Goal: Task Accomplishment & Management: Use online tool/utility

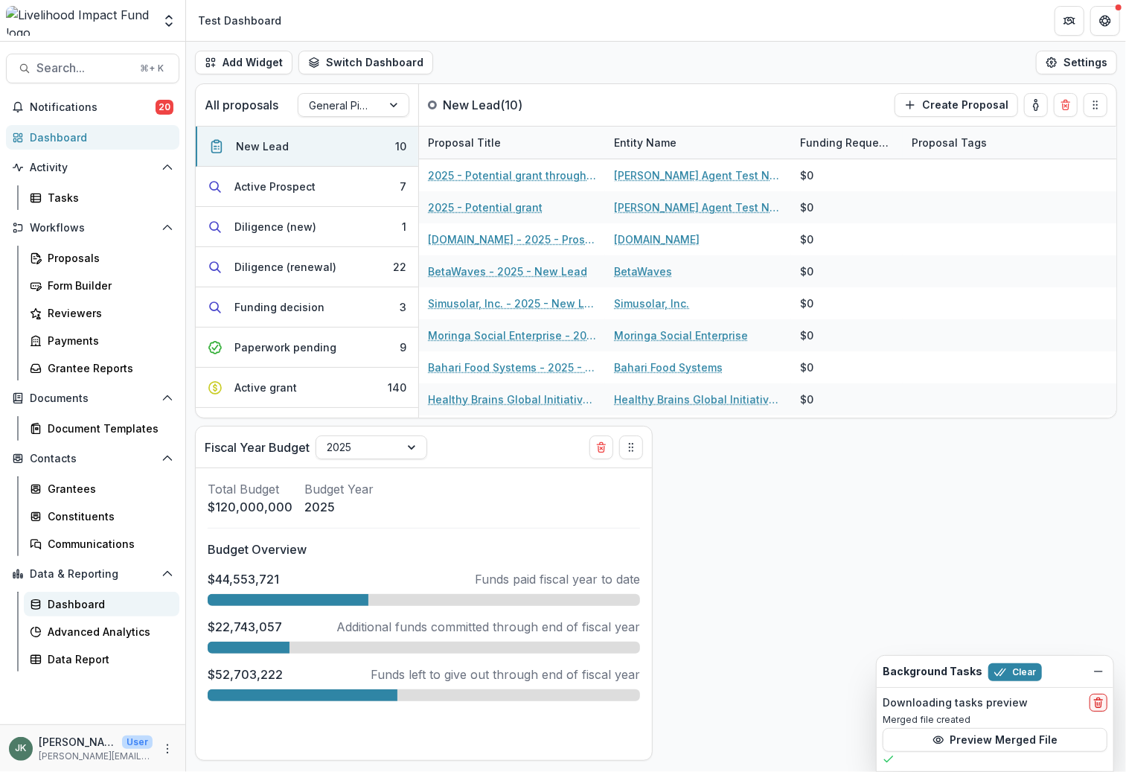
click at [92, 608] on div "Dashboard" at bounding box center [108, 604] width 120 height 16
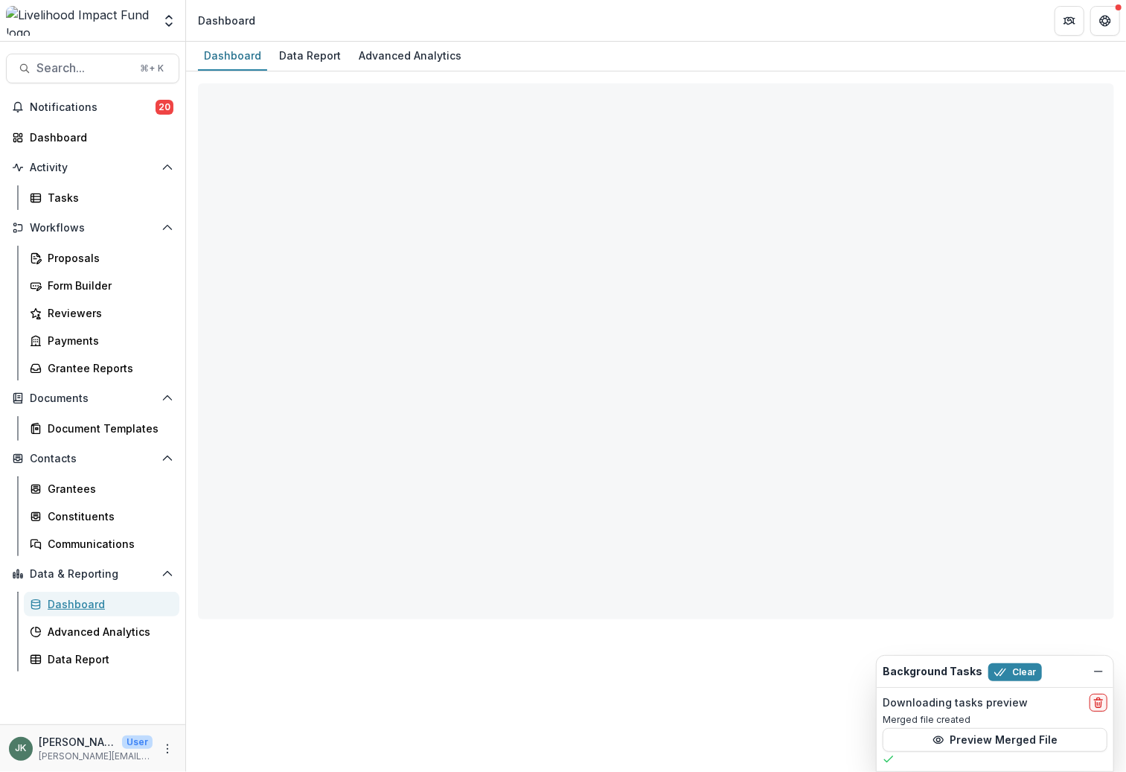
select select "**********"
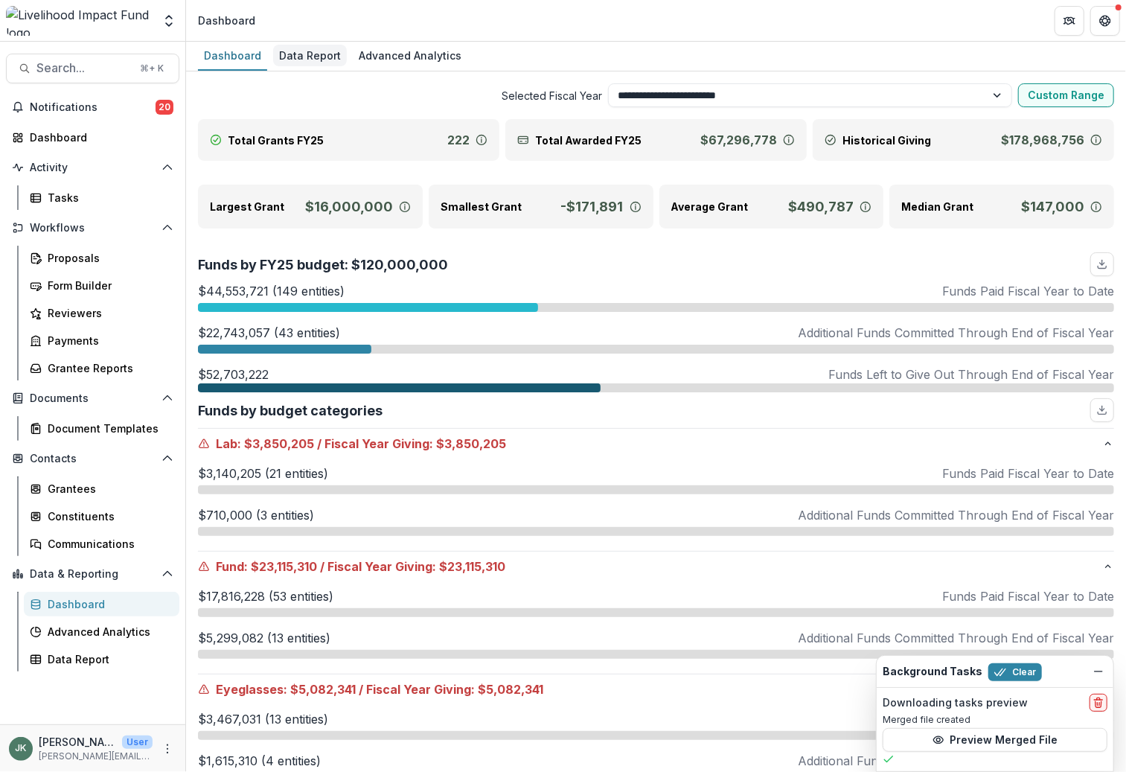
click at [307, 51] on div "Data Report" at bounding box center [310, 56] width 74 height 22
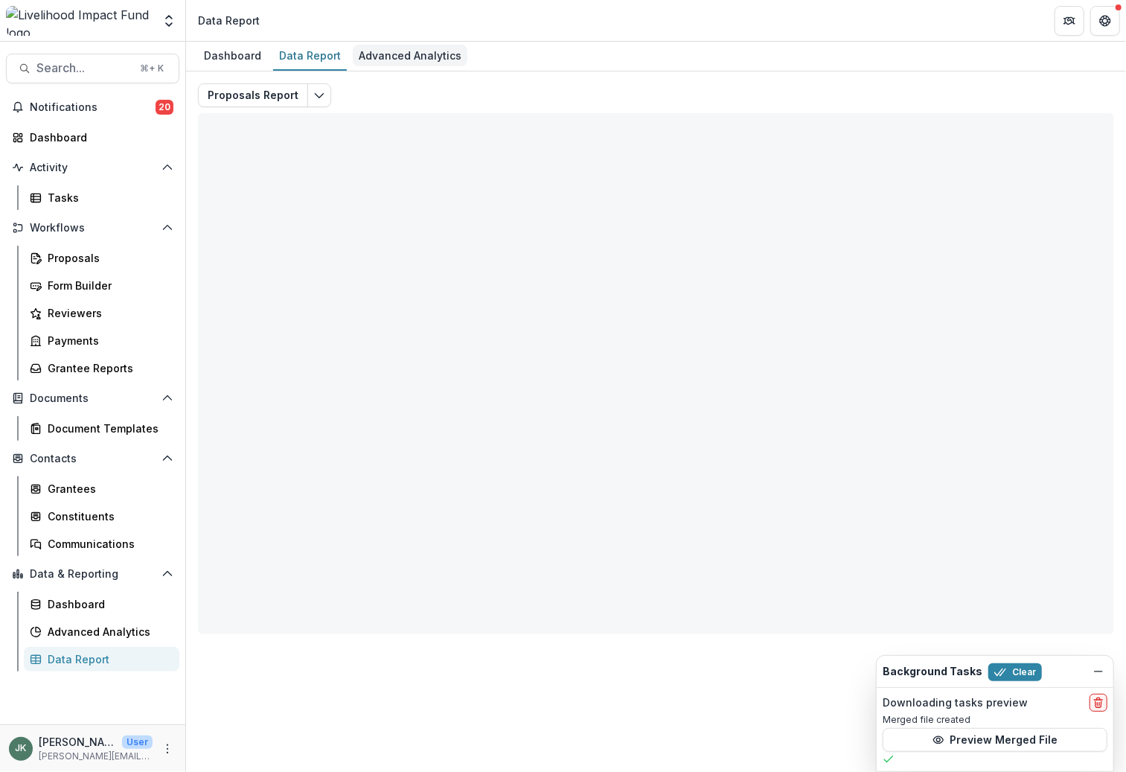
click at [410, 54] on div "Advanced Analytics" at bounding box center [410, 56] width 115 height 22
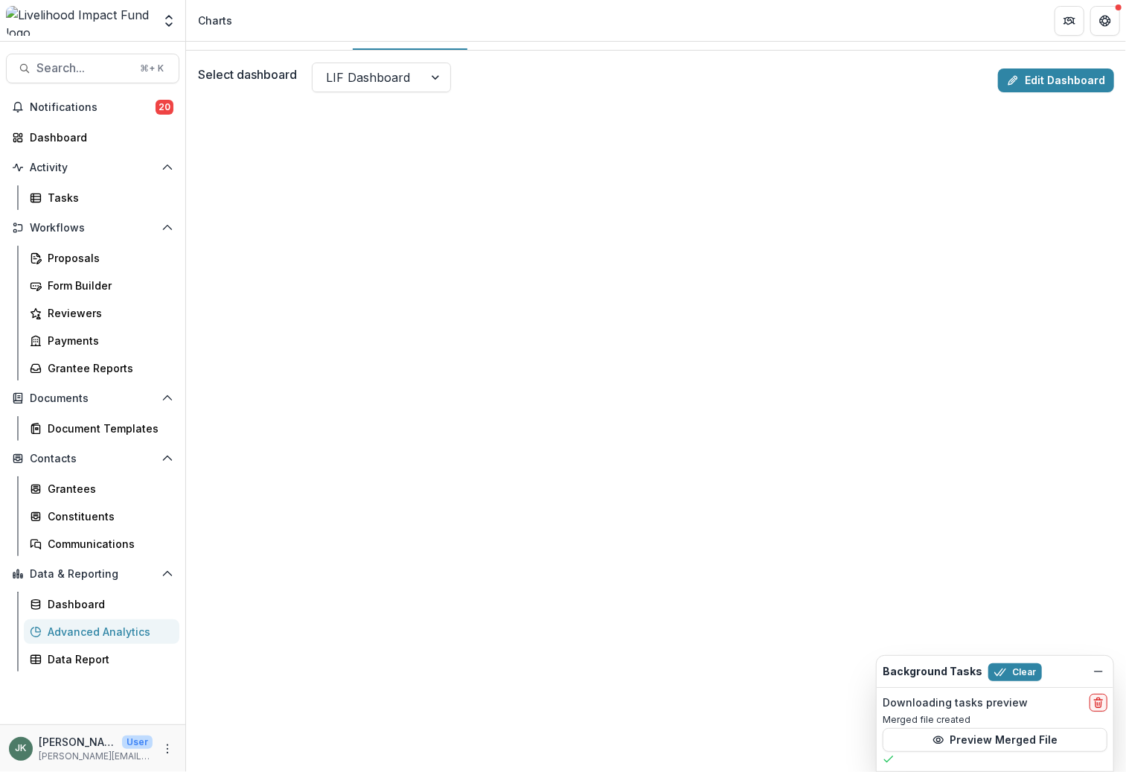
scroll to position [35, 0]
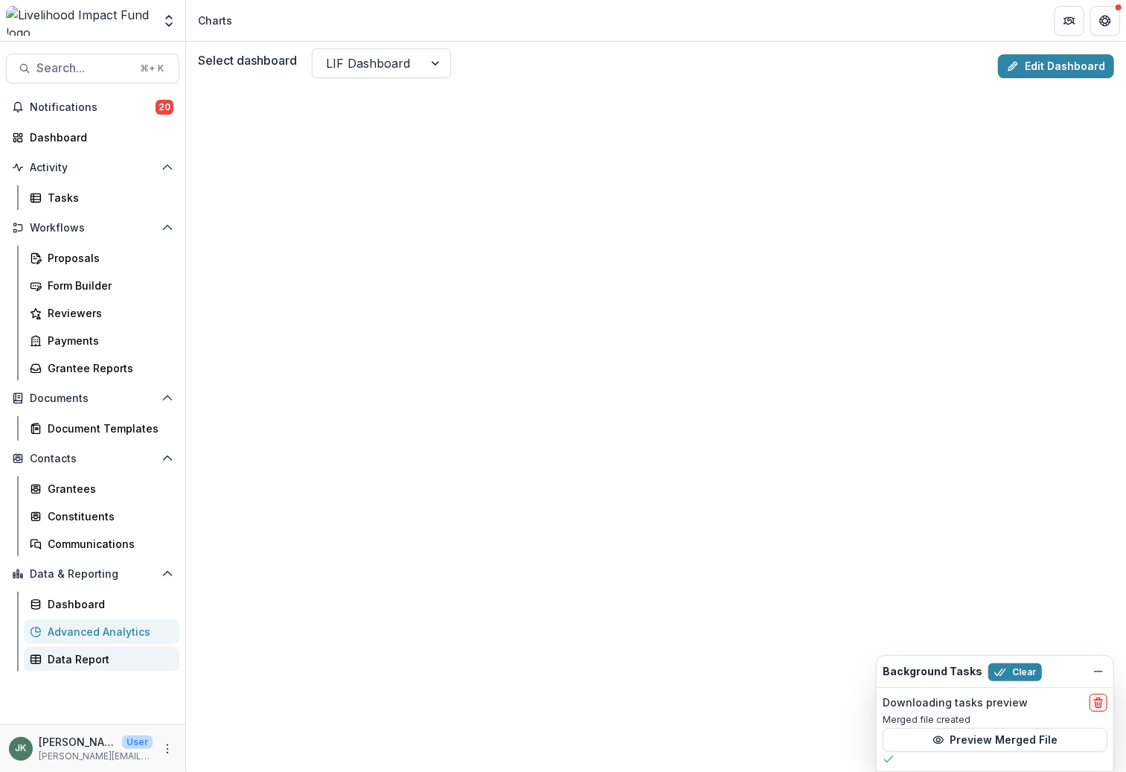
click at [94, 660] on div "Data Report" at bounding box center [108, 659] width 120 height 16
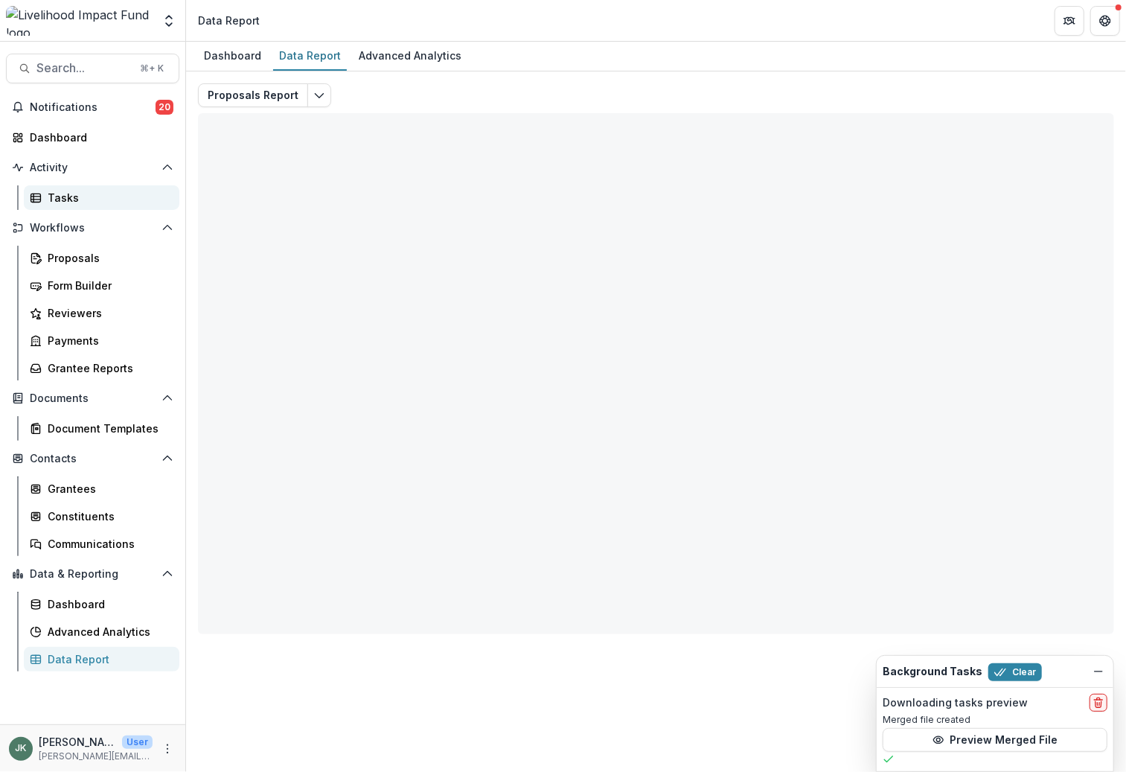
click at [74, 188] on link "Tasks" at bounding box center [102, 197] width 156 height 25
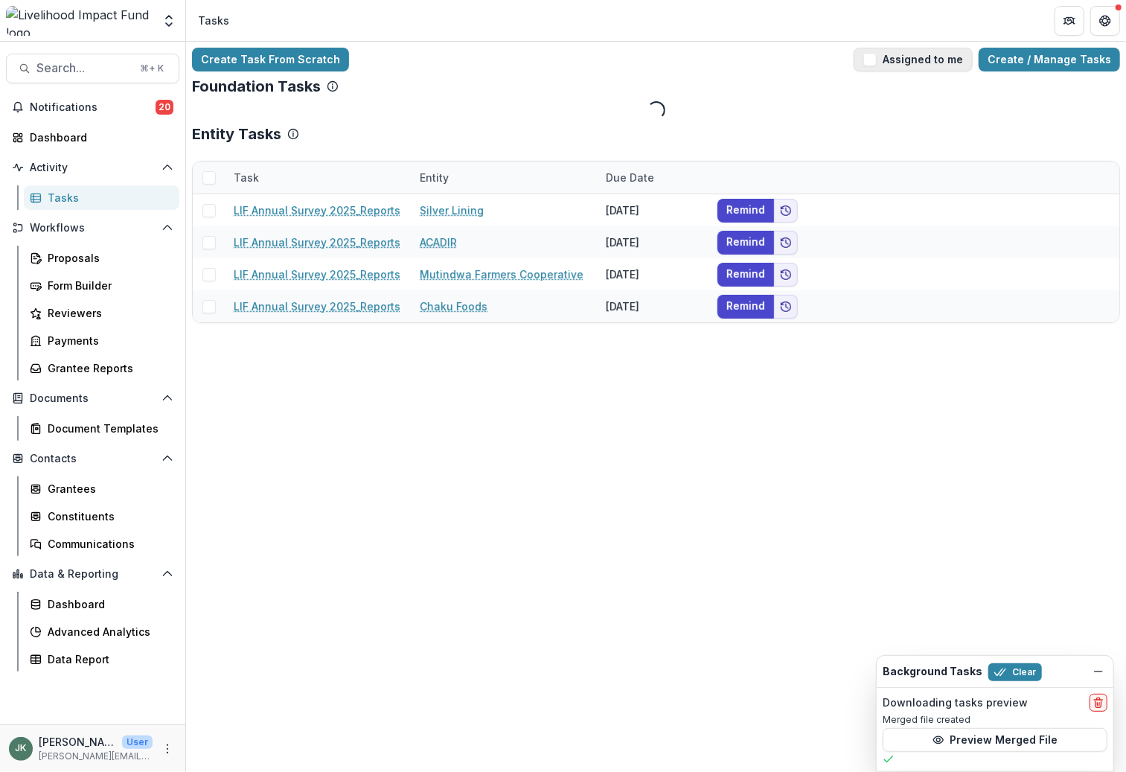
click at [877, 58] on span "button" at bounding box center [870, 59] width 13 height 13
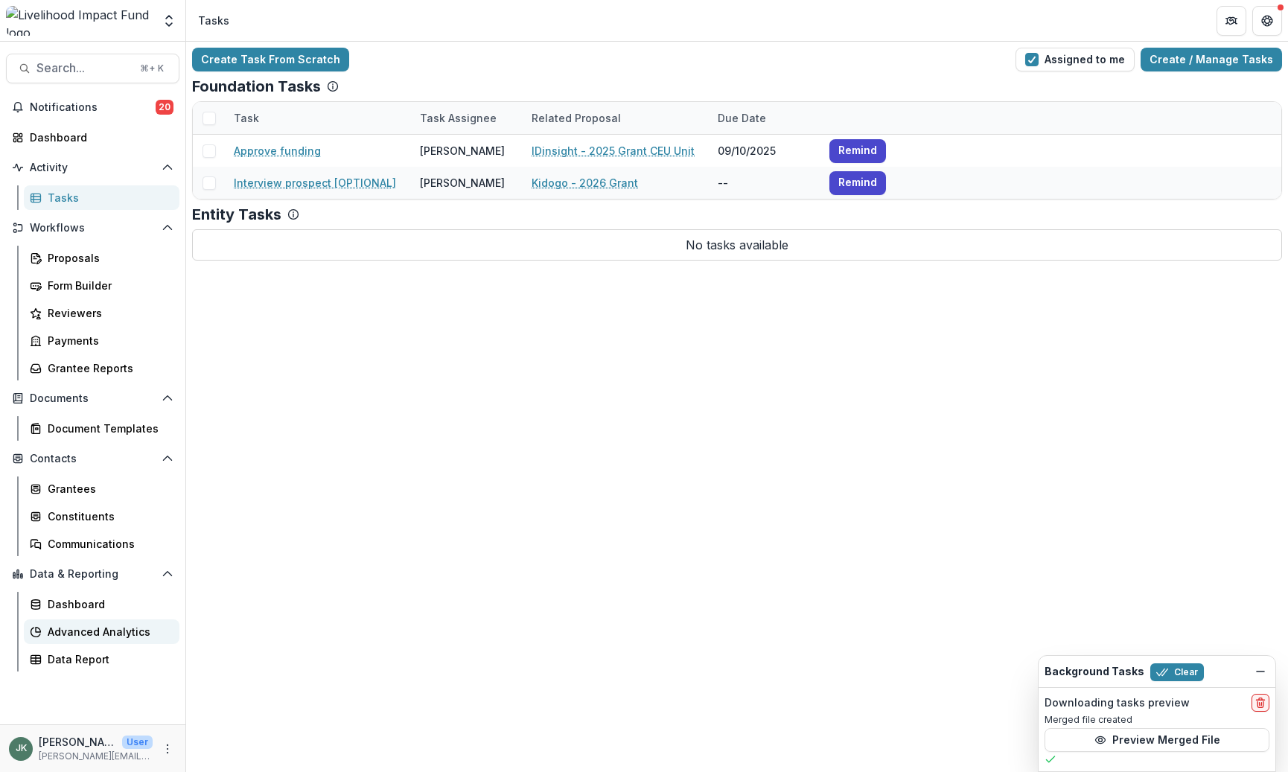
click at [85, 626] on div "Advanced Analytics" at bounding box center [108, 632] width 120 height 16
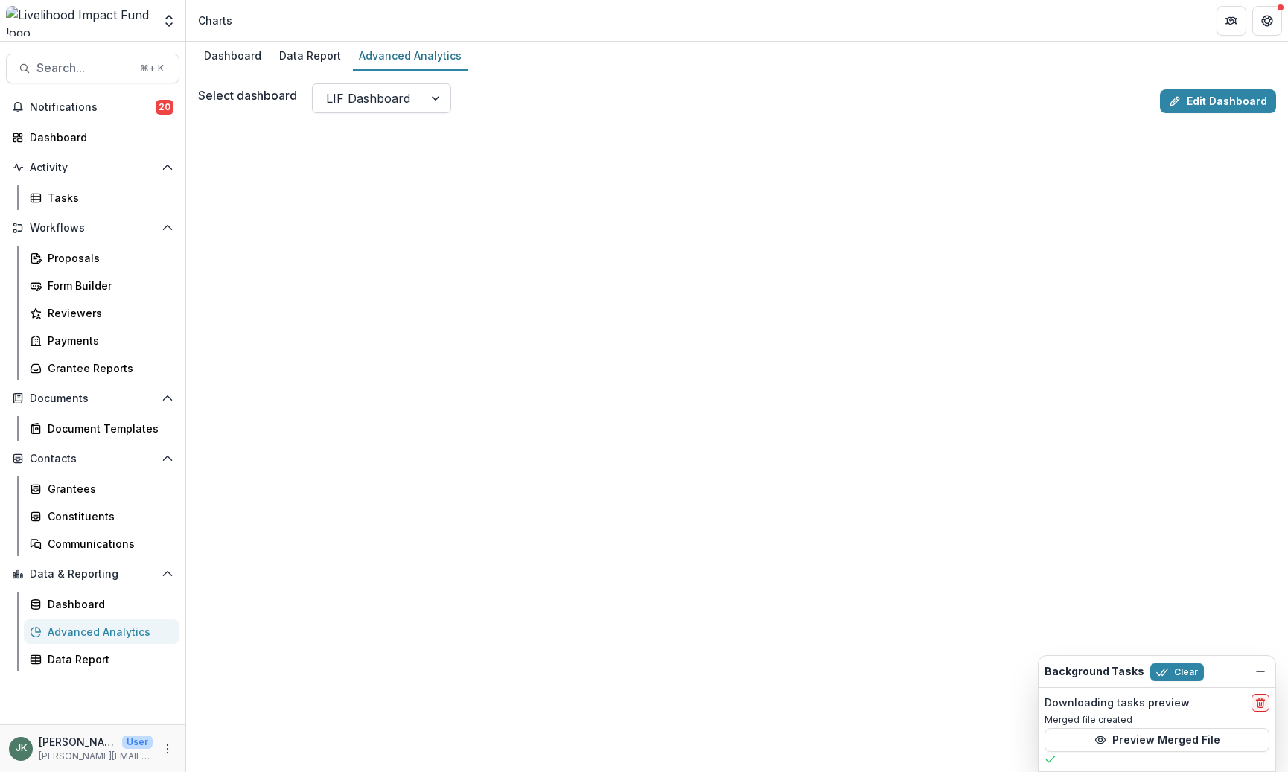
click at [366, 95] on div at bounding box center [368, 98] width 84 height 21
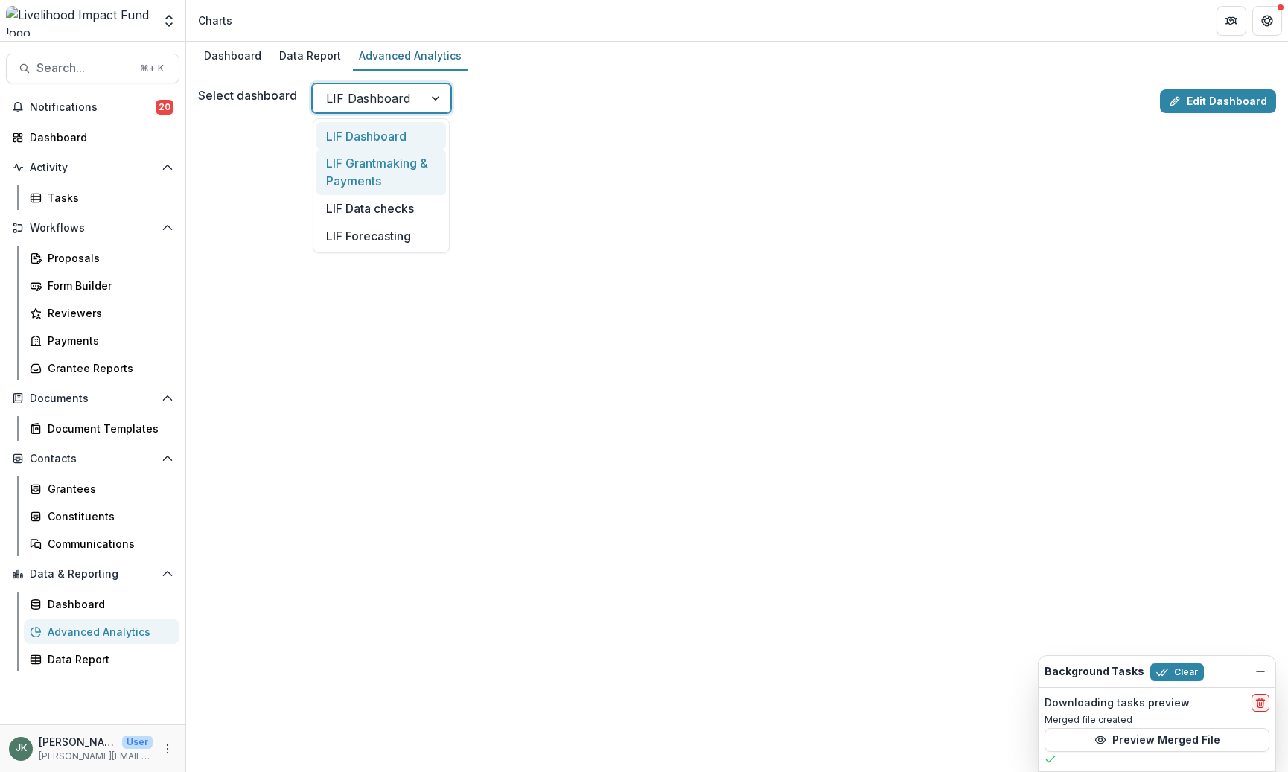
click at [369, 171] on div "LIF Grantmaking & Payments" at bounding box center [381, 172] width 130 height 45
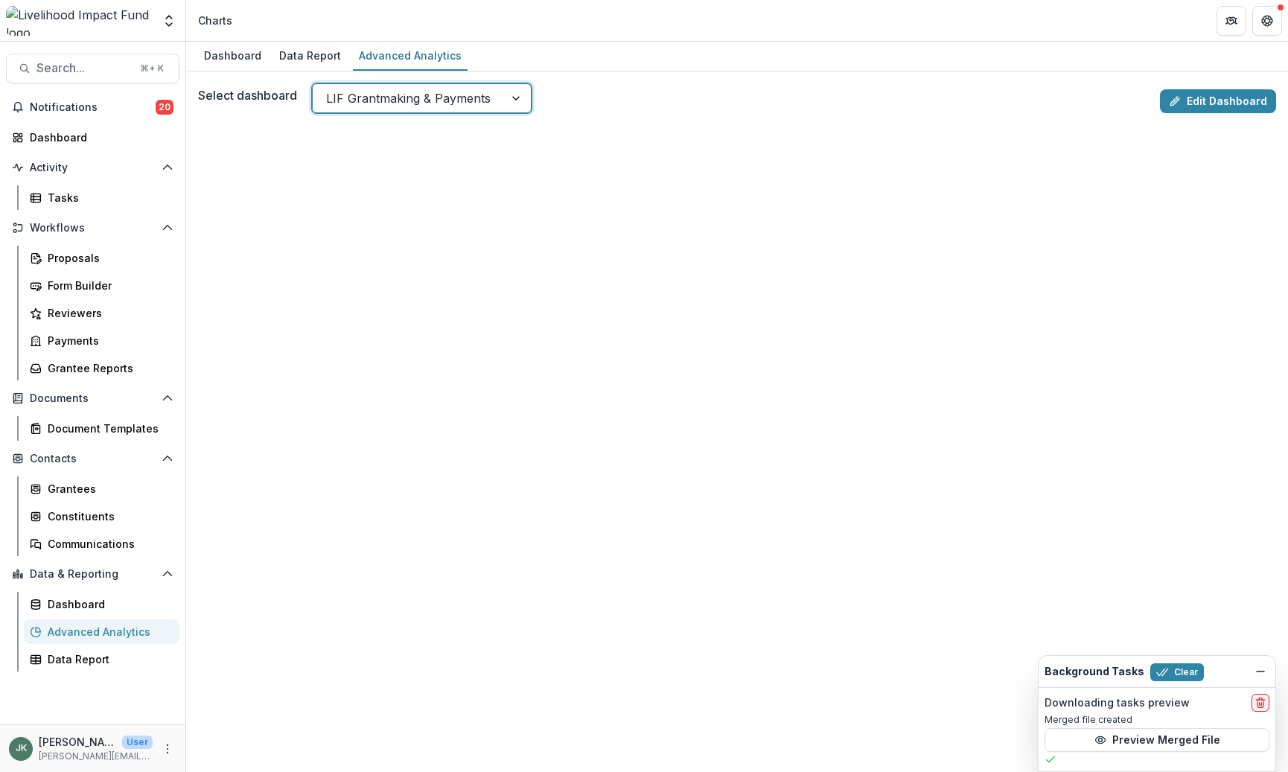
scroll to position [35, 0]
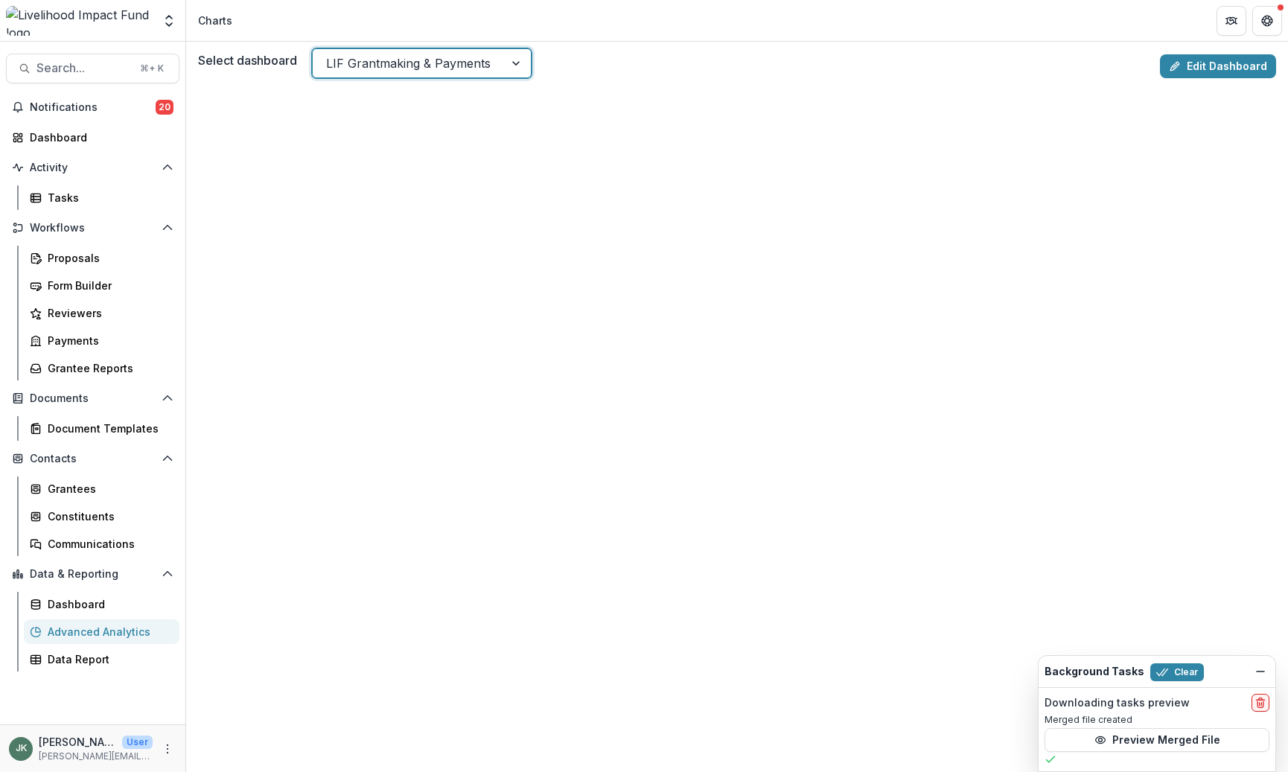
click at [483, 53] on div at bounding box center [408, 63] width 165 height 21
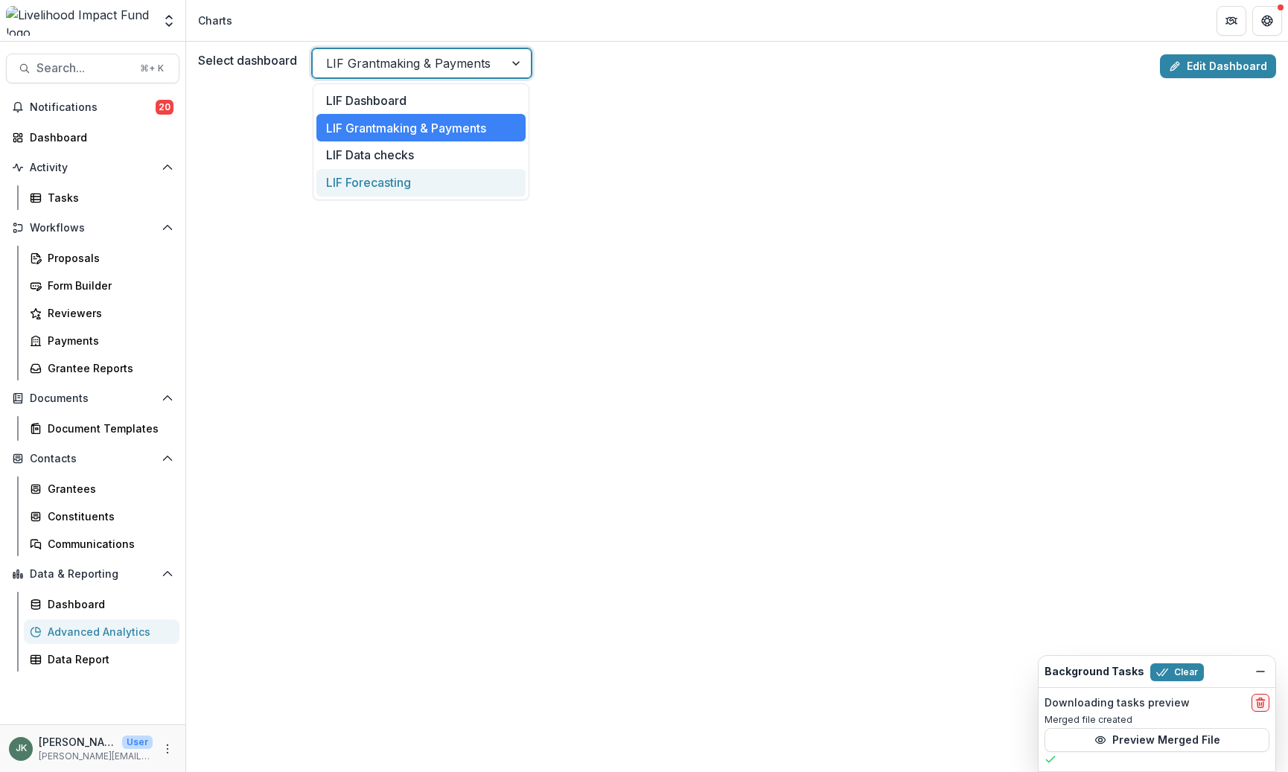
click at [400, 176] on div "LIF Forecasting" at bounding box center [421, 183] width 210 height 28
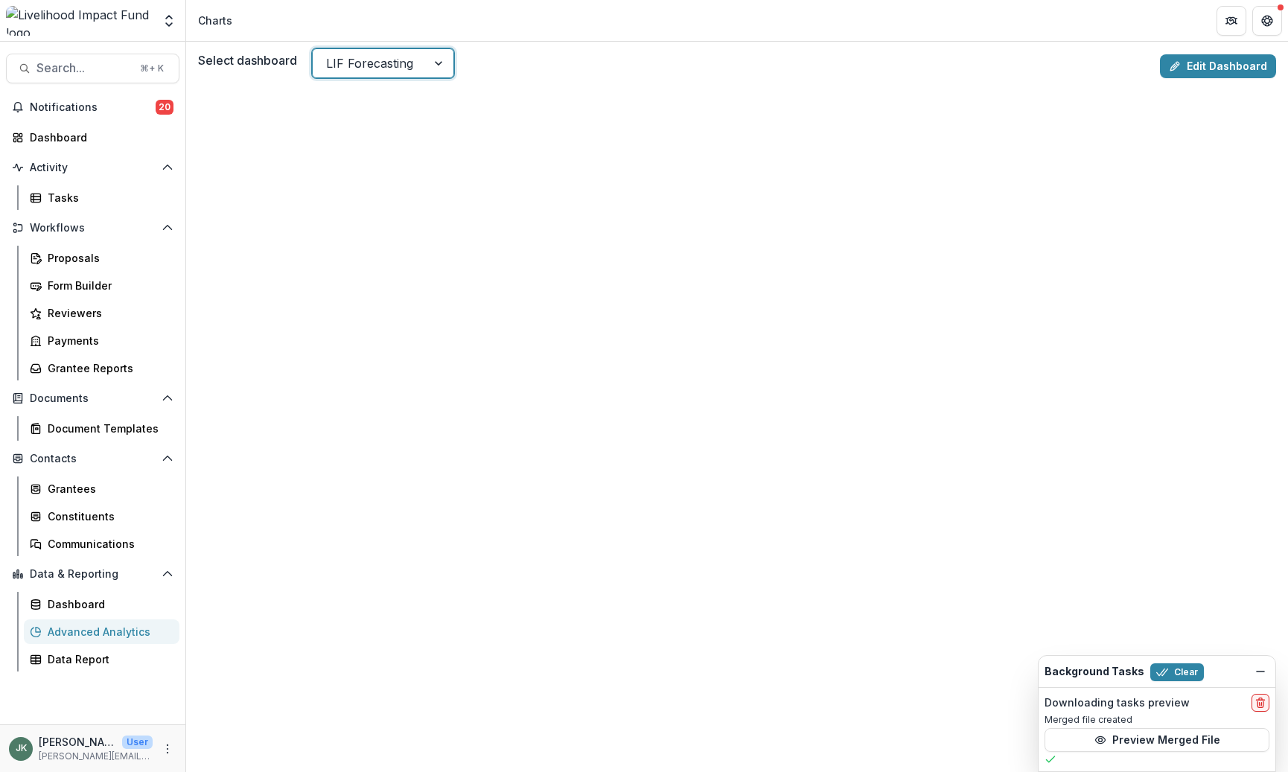
scroll to position [0, 0]
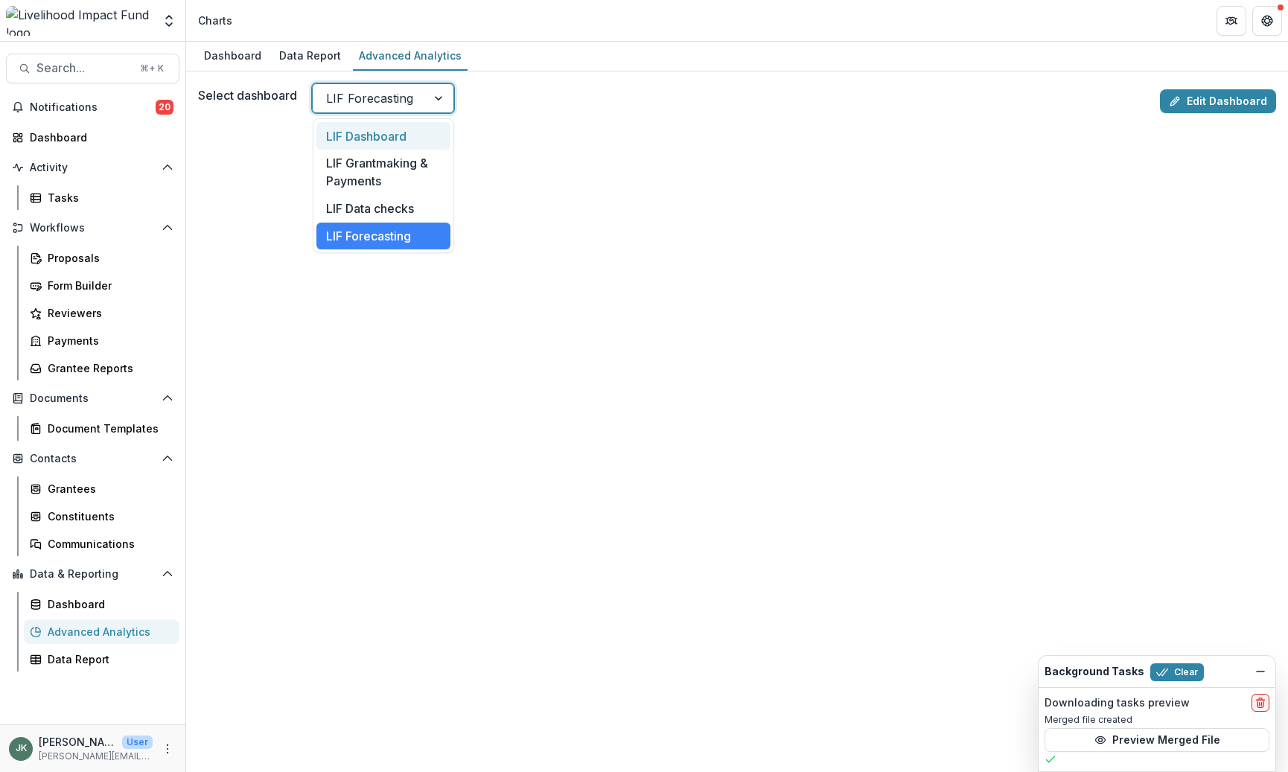
click at [387, 94] on div at bounding box center [369, 98] width 87 height 21
click at [391, 215] on div "LIF Data checks" at bounding box center [383, 209] width 134 height 28
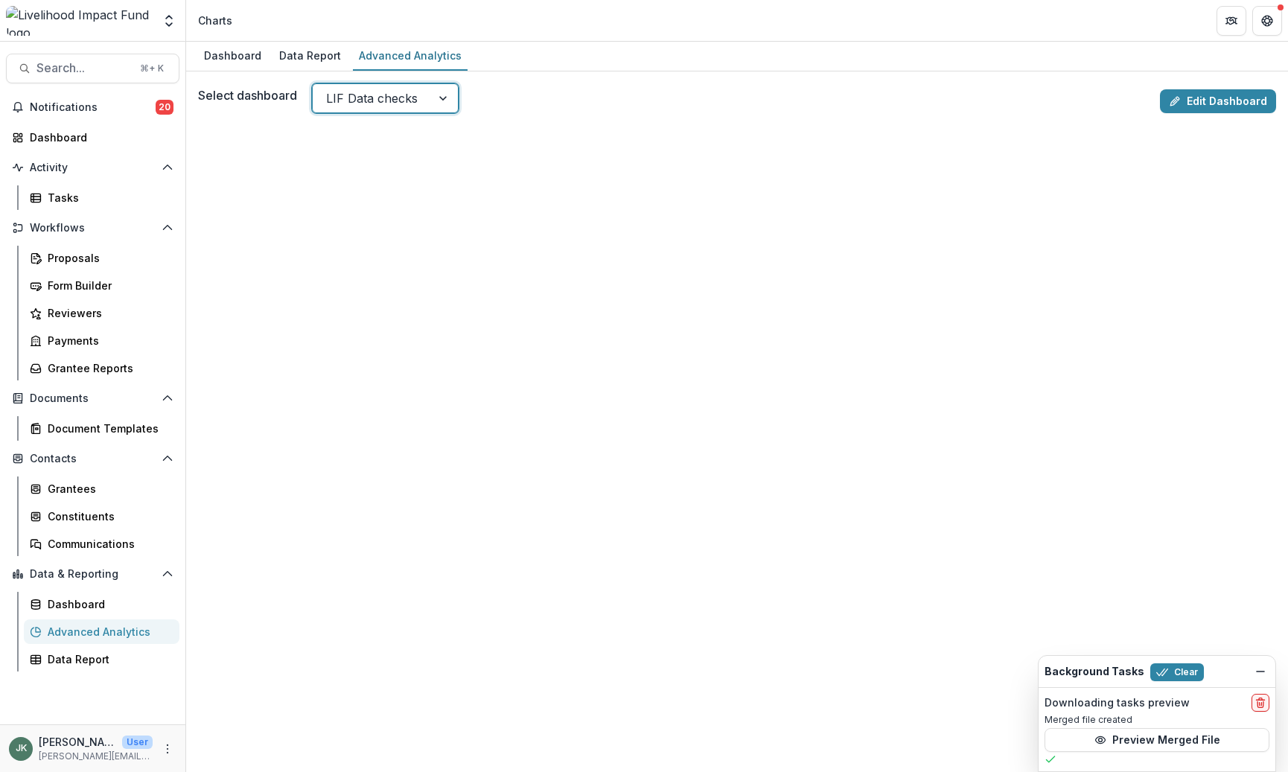
scroll to position [35, 0]
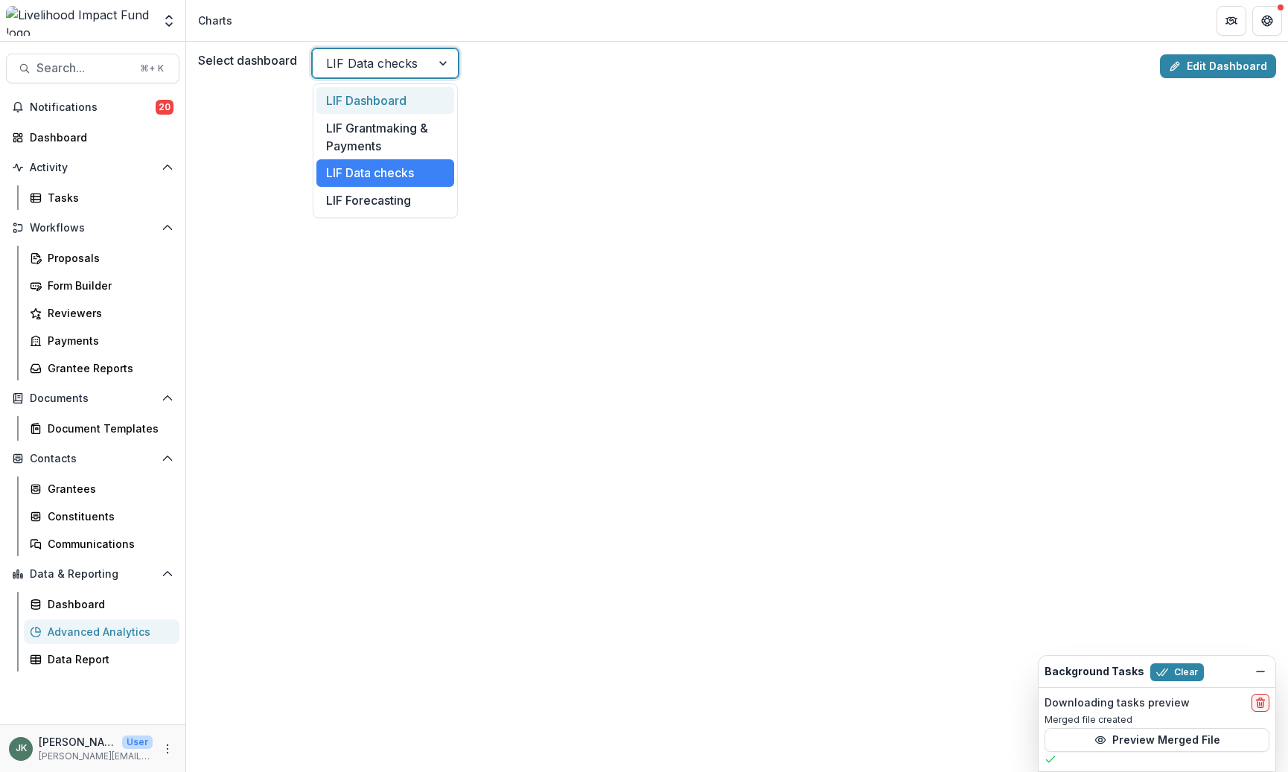
click at [424, 56] on div "LIF Data checks" at bounding box center [372, 63] width 118 height 24
click at [363, 131] on div "LIF Grantmaking & Payments" at bounding box center [385, 136] width 138 height 45
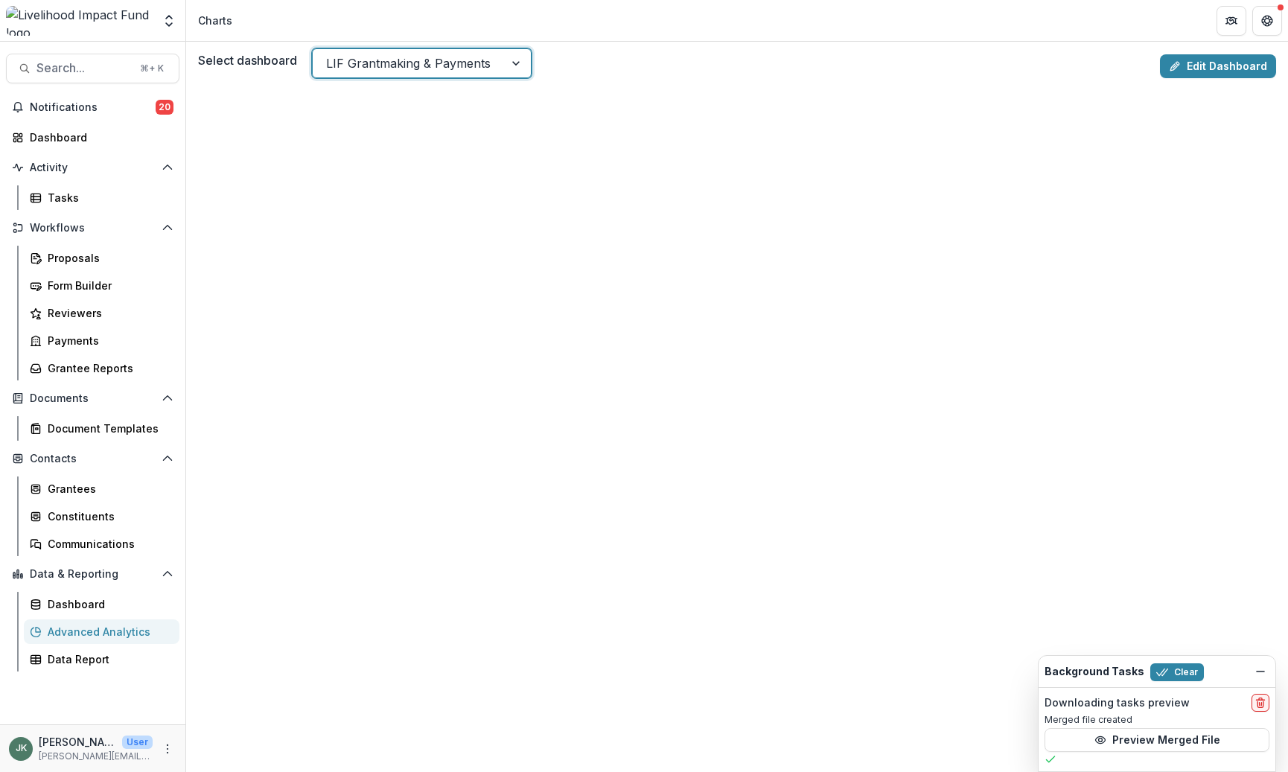
click at [393, 68] on div at bounding box center [408, 63] width 165 height 21
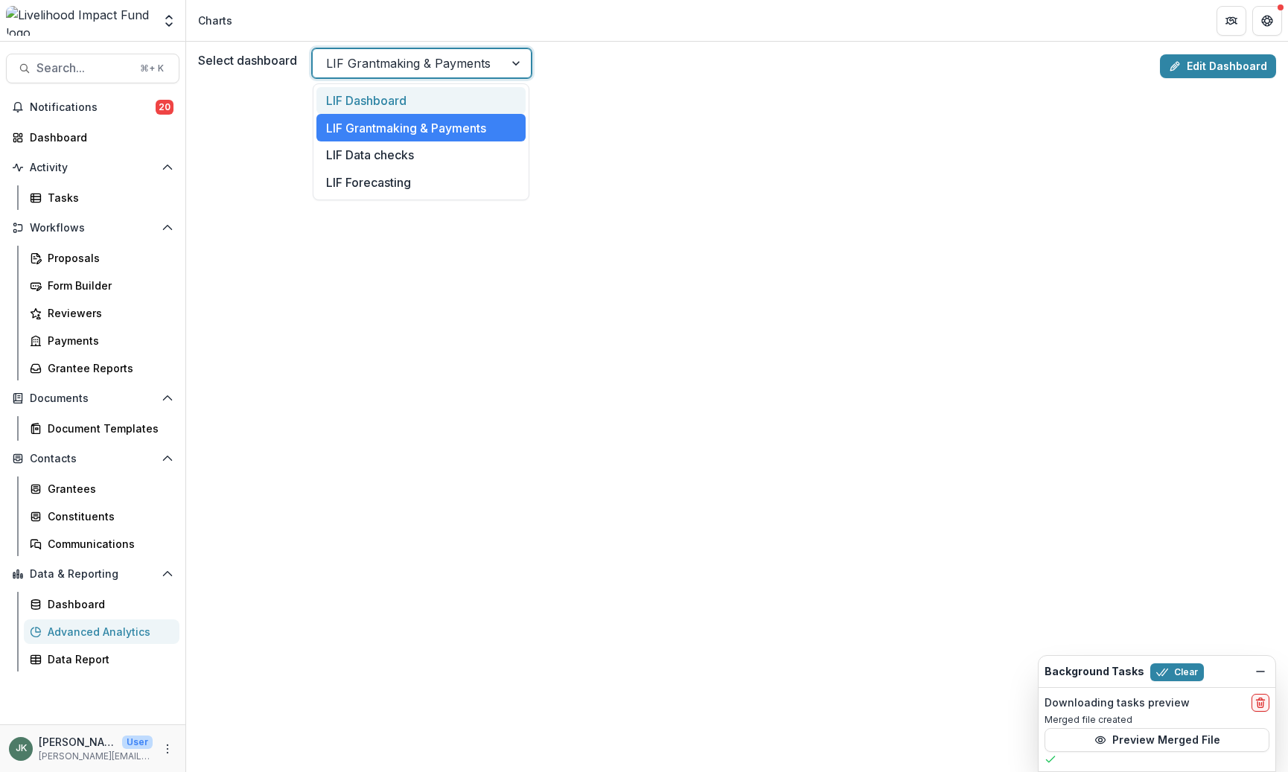
click at [384, 102] on div "LIF Dashboard" at bounding box center [421, 101] width 210 height 28
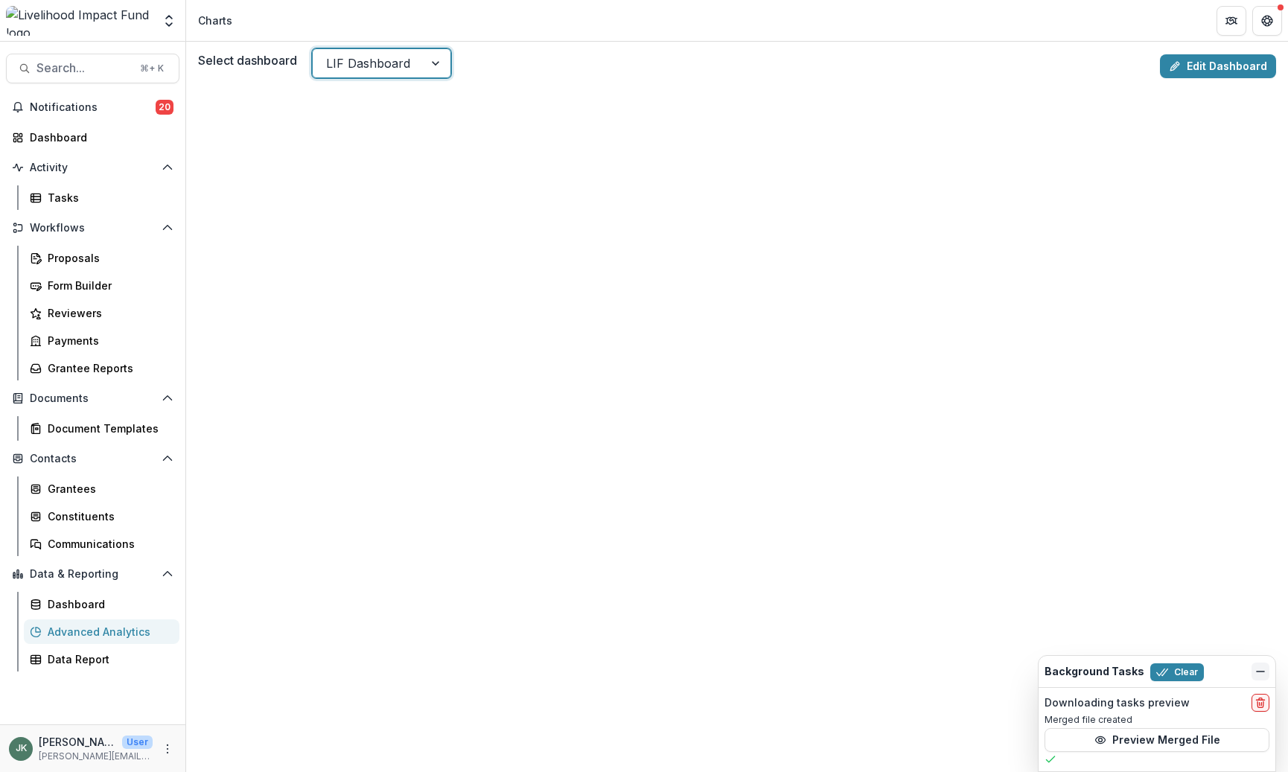
click at [1126, 675] on icon "Dismiss" at bounding box center [1261, 672] width 12 height 12
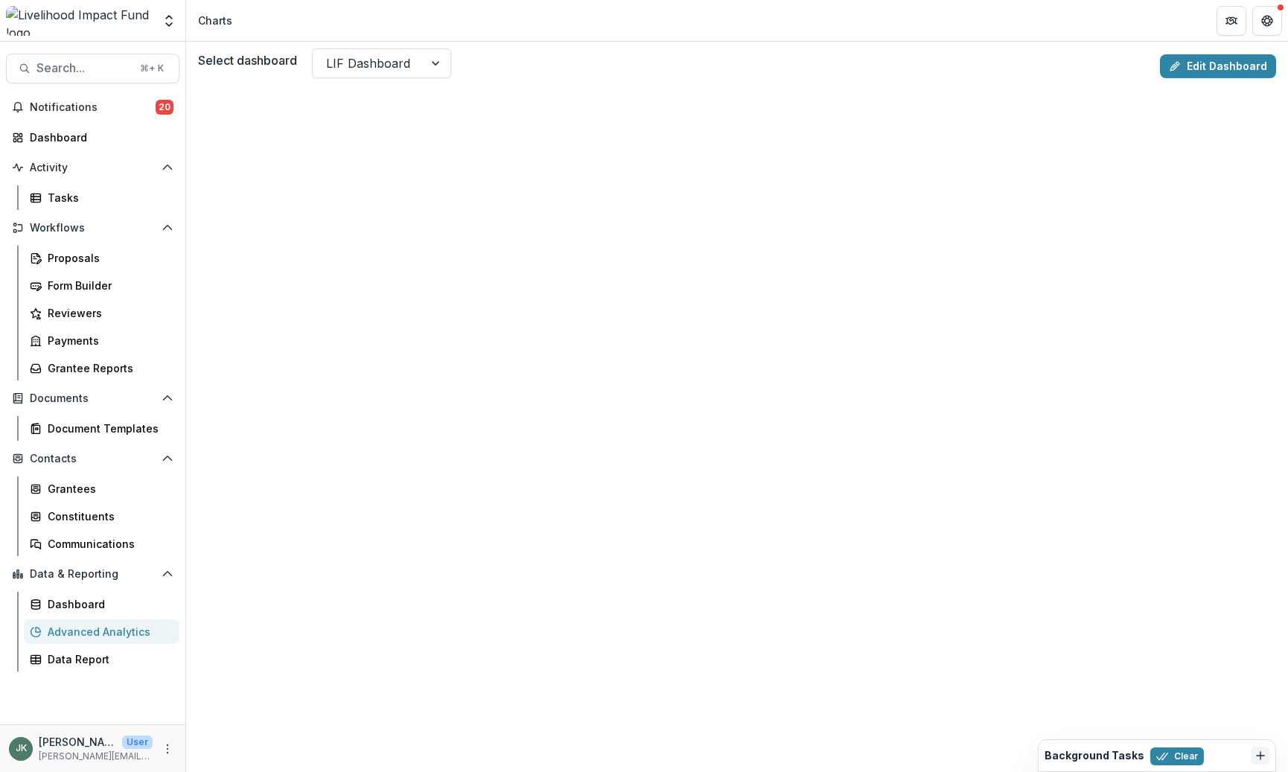
scroll to position [0, 0]
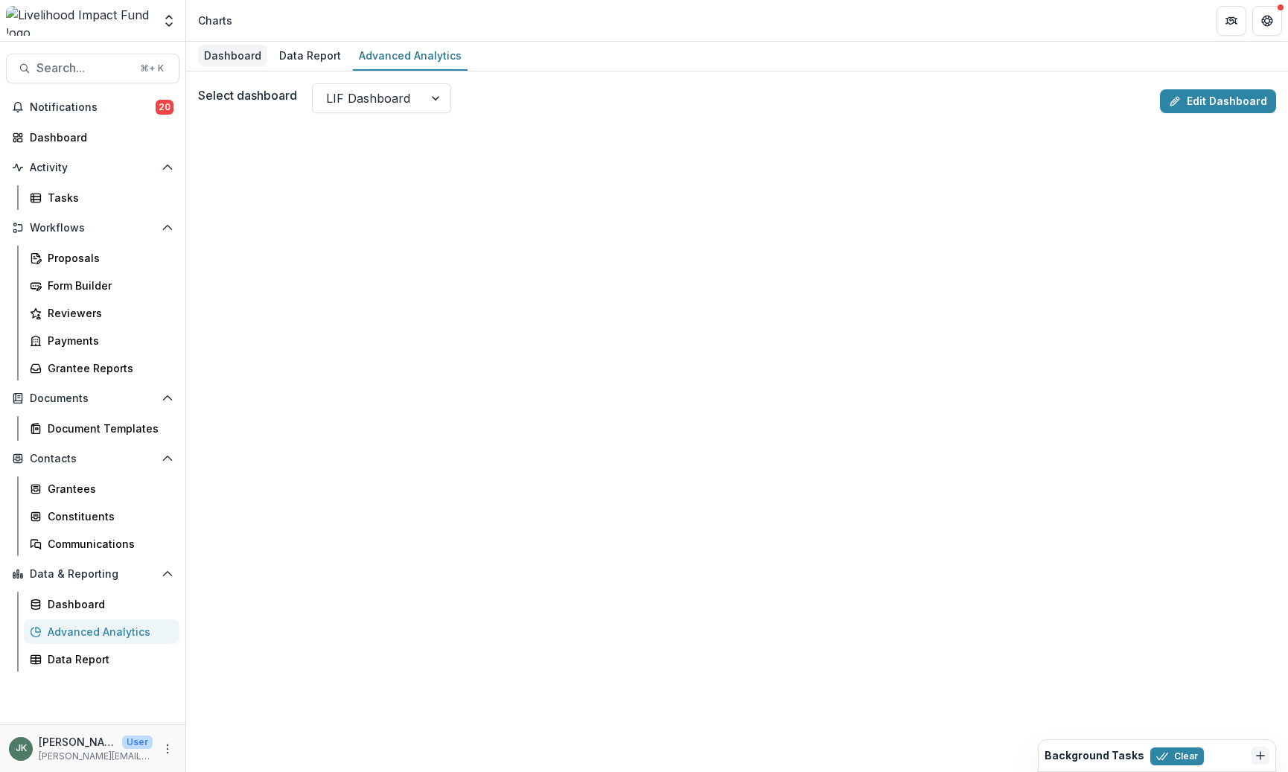
click at [245, 57] on div "Dashboard" at bounding box center [232, 56] width 69 height 22
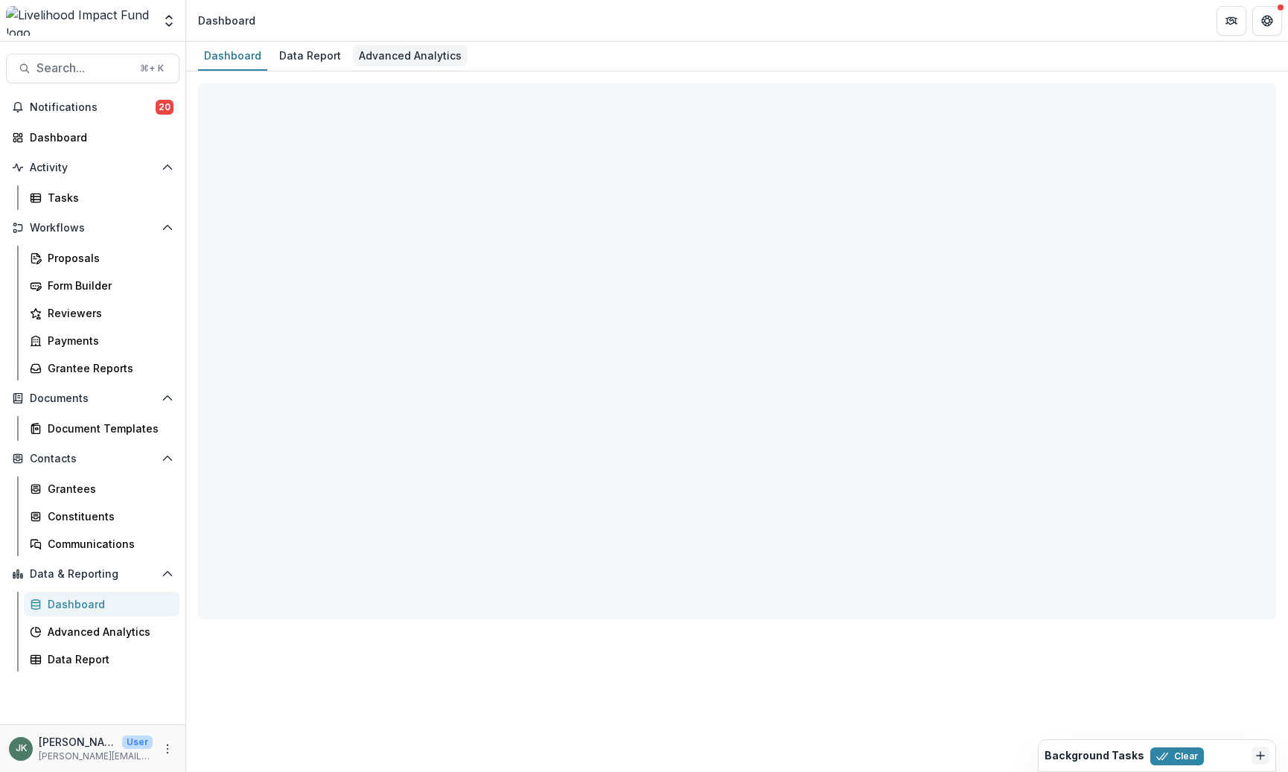
click at [369, 59] on div "Advanced Analytics" at bounding box center [410, 56] width 115 height 22
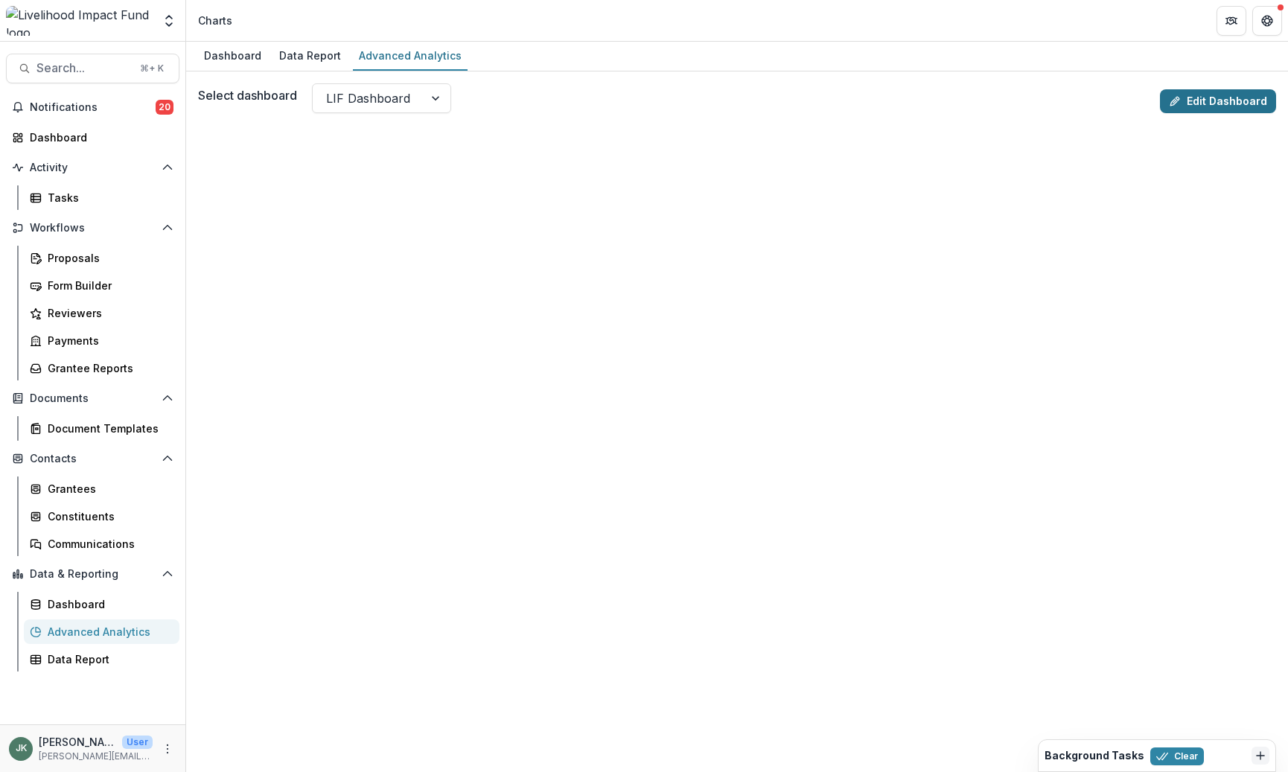
click at [1126, 101] on link "Edit Dashboard" at bounding box center [1218, 101] width 116 height 24
click at [106, 664] on div "Data Report" at bounding box center [108, 659] width 120 height 16
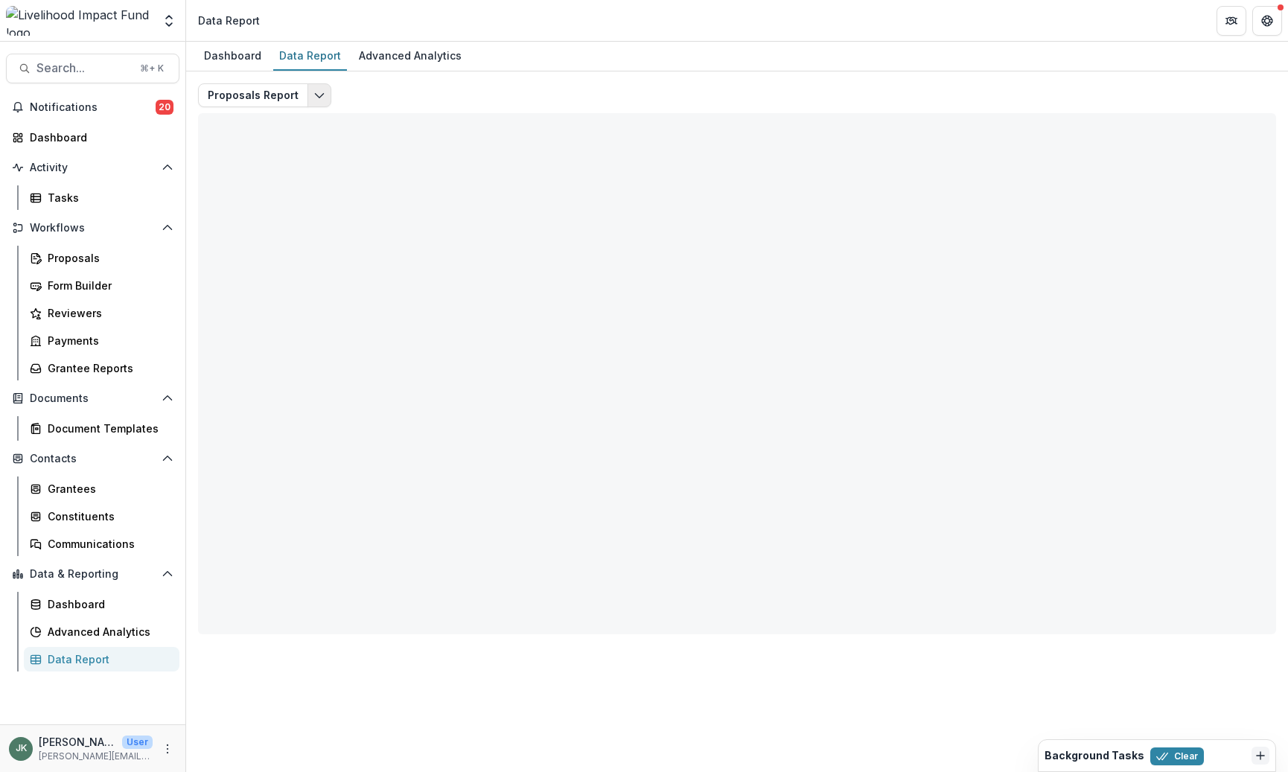
click at [313, 92] on icon "Edit selected report" at bounding box center [319, 95] width 12 height 12
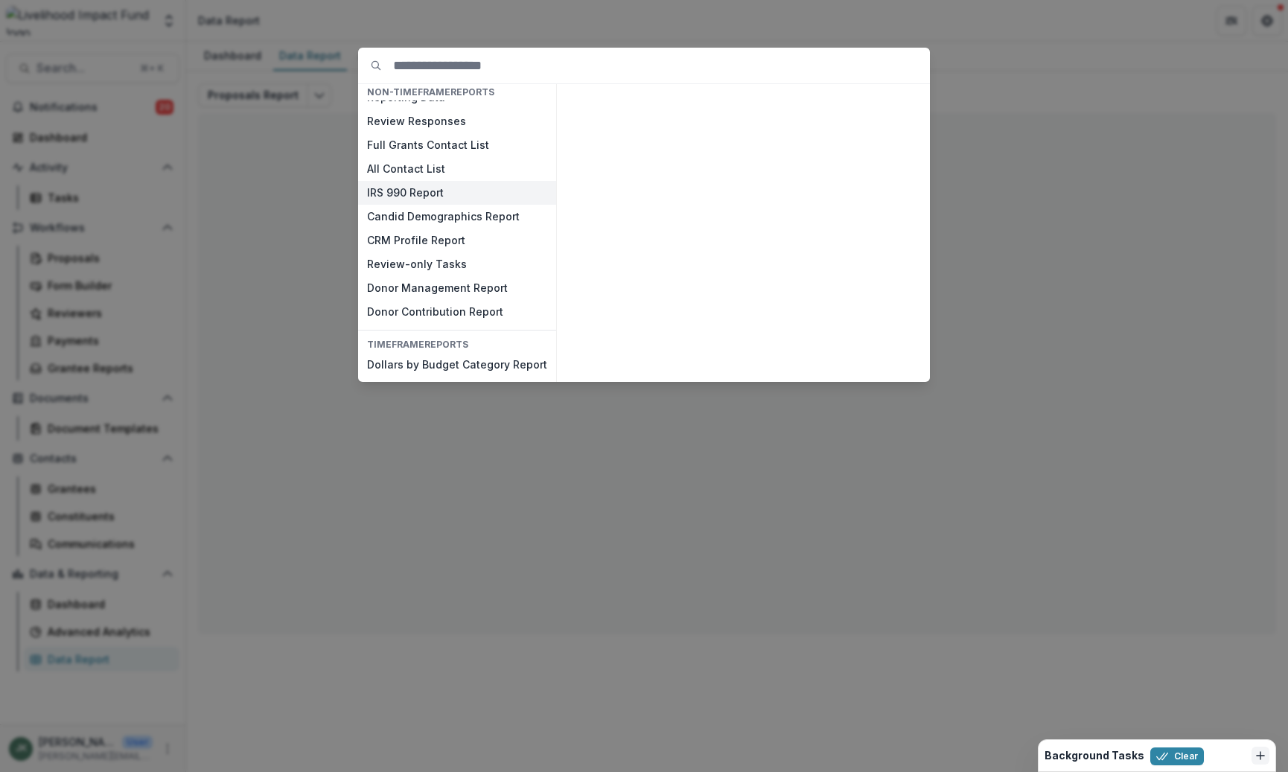
scroll to position [93, 0]
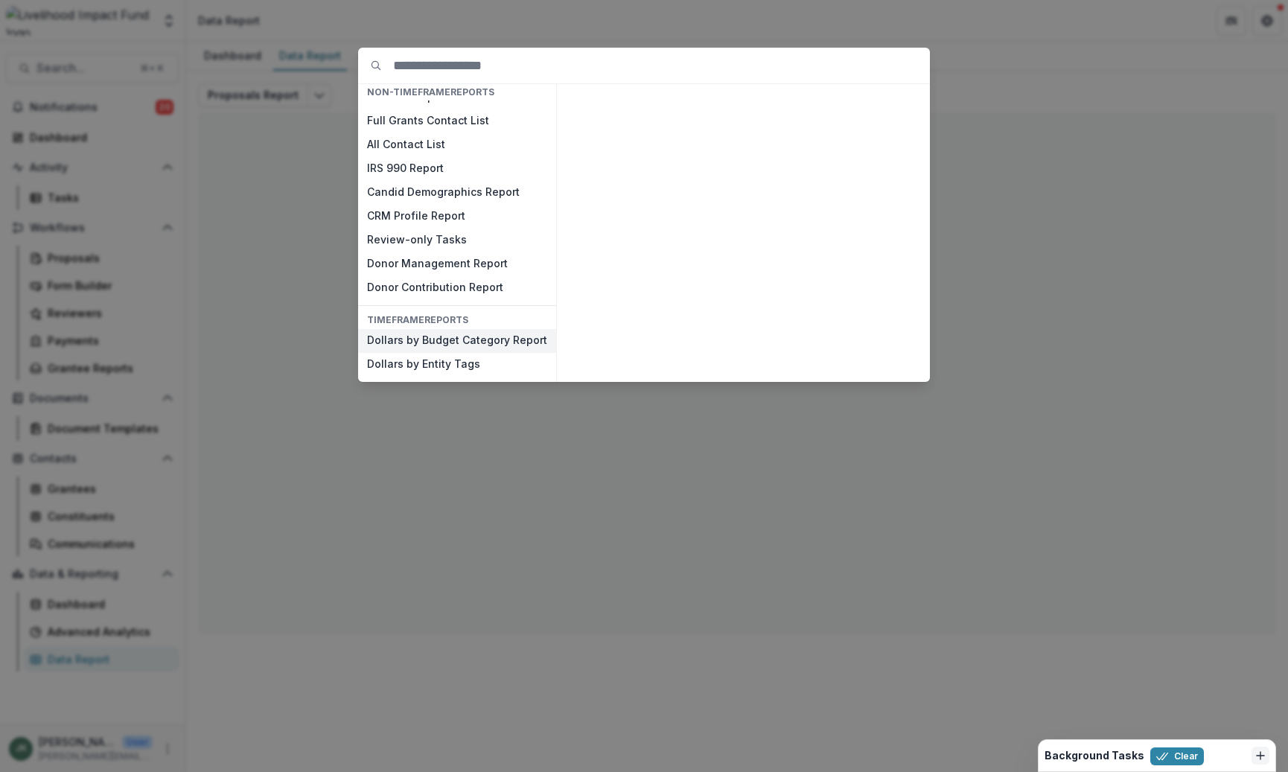
click at [510, 336] on button "Dollars by Budget Category Report" at bounding box center [457, 341] width 198 height 24
click at [884, 362] on button "View" at bounding box center [893, 364] width 62 height 24
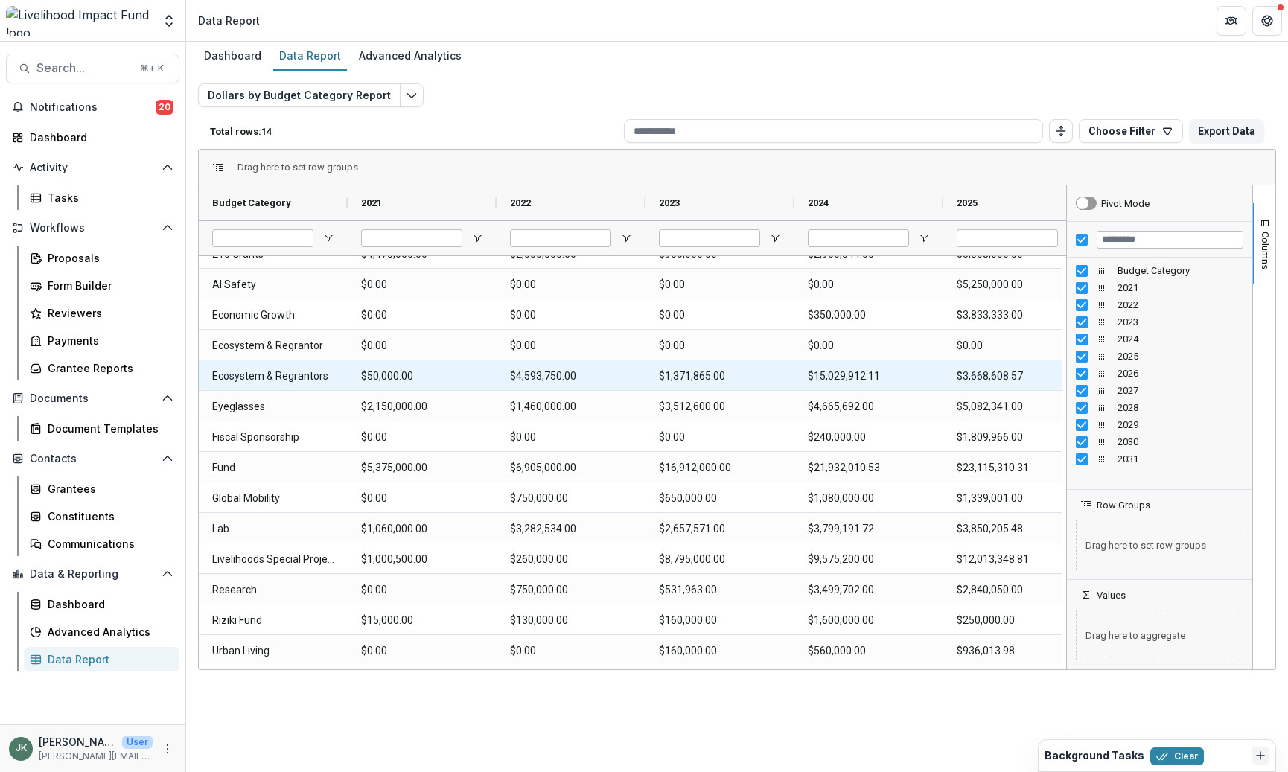
scroll to position [19, 0]
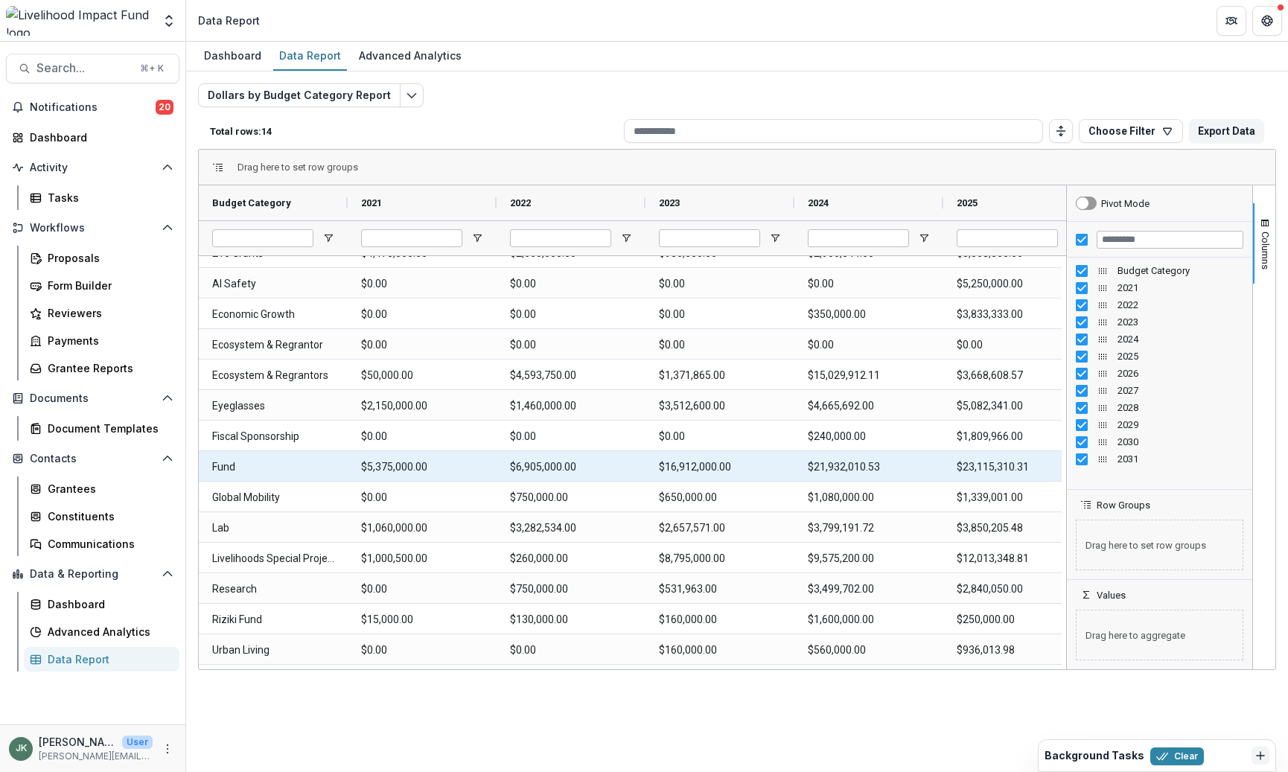
click at [255, 468] on Category-273 "Fund" at bounding box center [273, 467] width 122 height 31
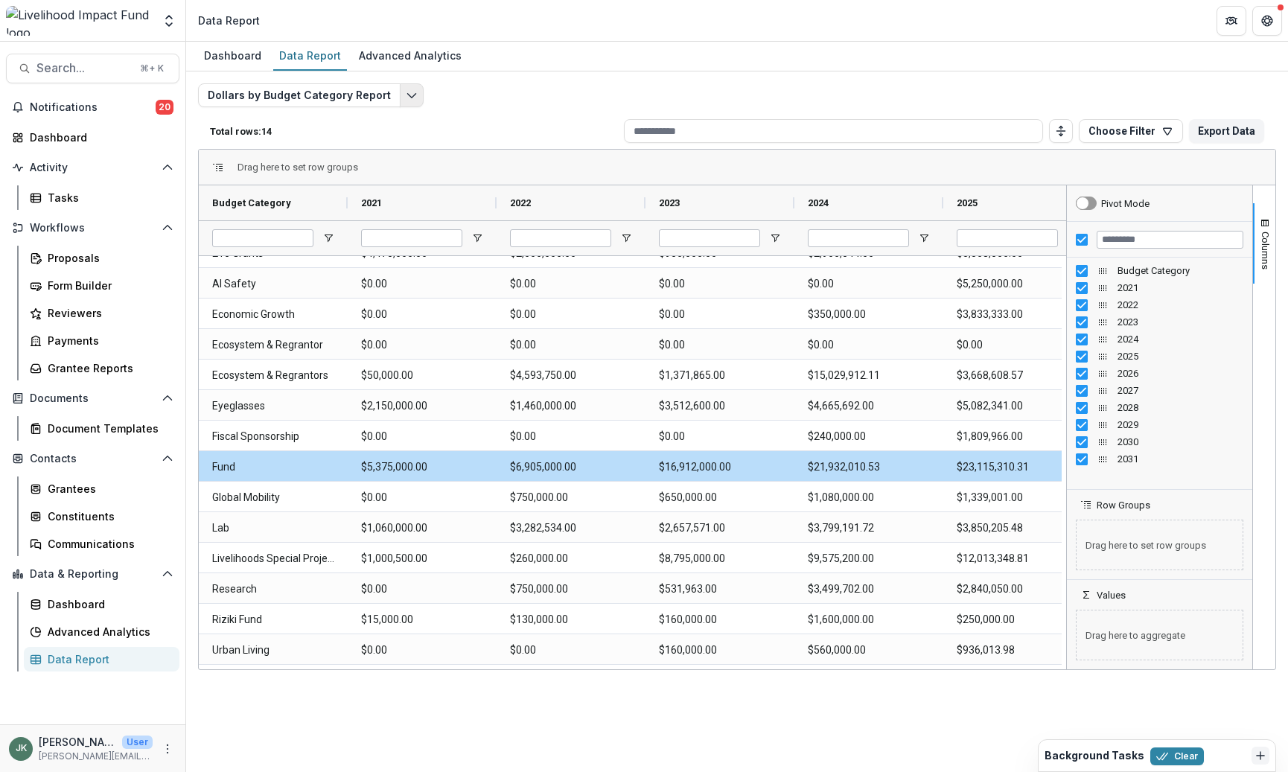
click at [406, 95] on icon "Edit selected report" at bounding box center [412, 95] width 12 height 12
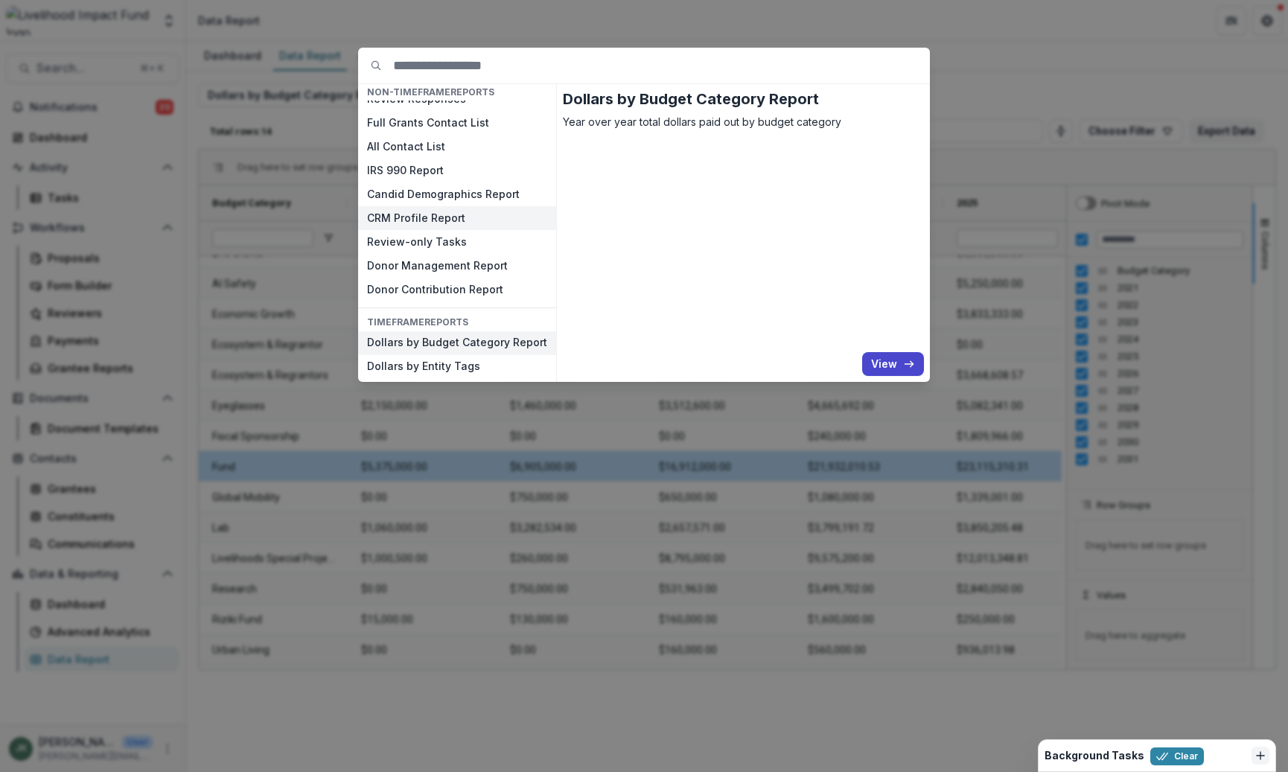
scroll to position [93, 0]
click at [477, 363] on button "Dollars by Entity Tags" at bounding box center [457, 365] width 198 height 24
click at [911, 366] on icon "button" at bounding box center [909, 364] width 12 height 12
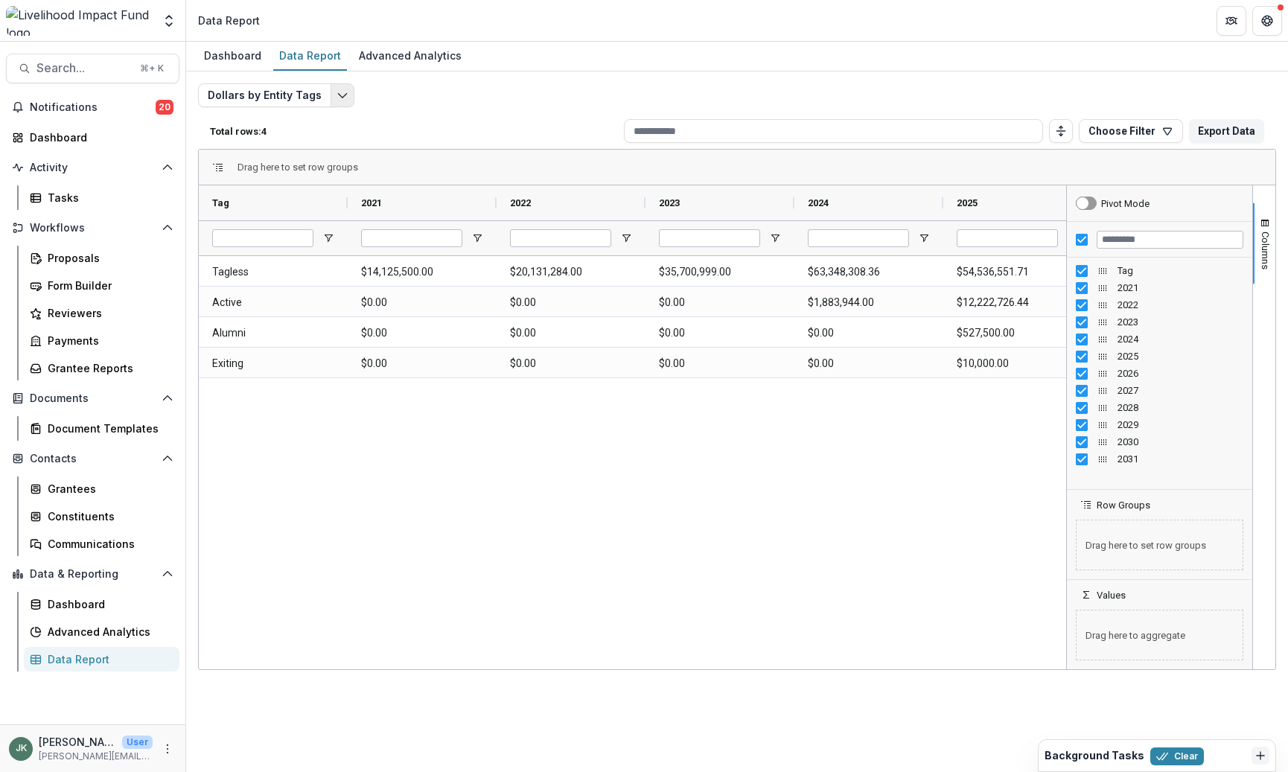
click at [342, 100] on icon "Edit selected report" at bounding box center [343, 95] width 12 height 12
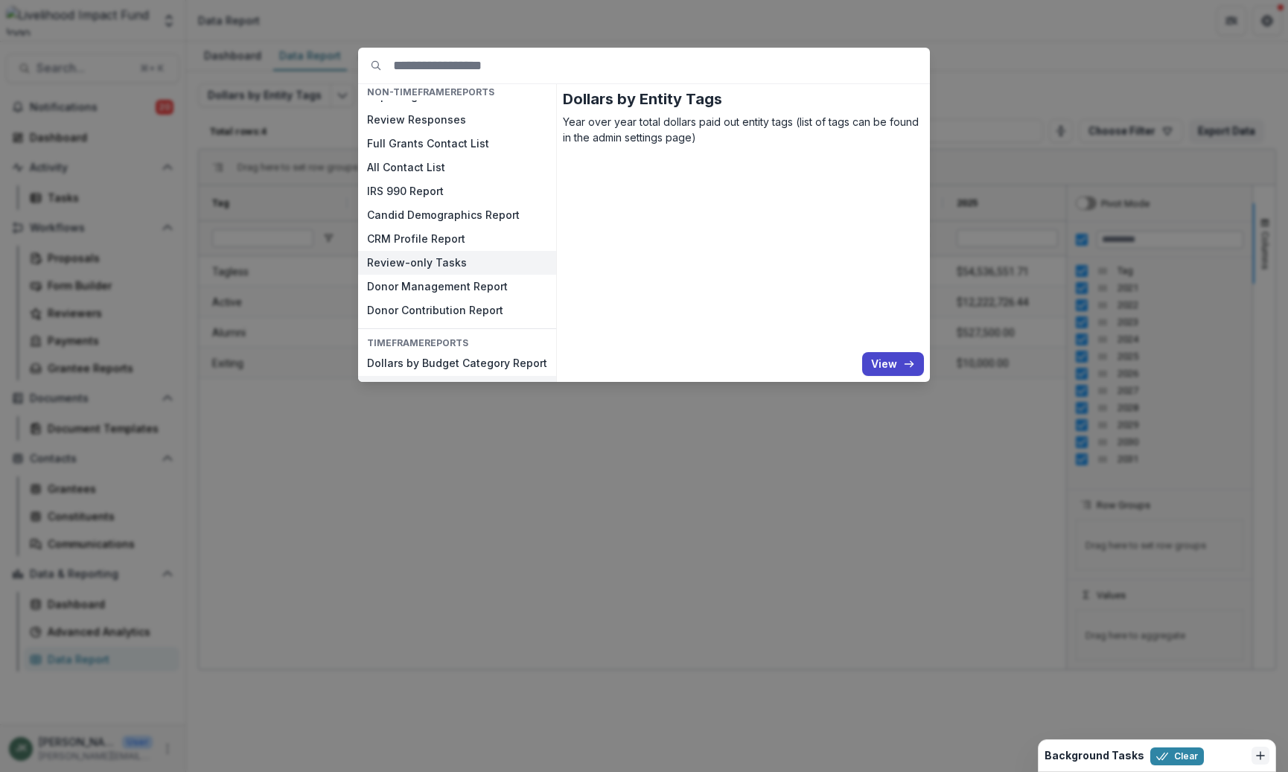
scroll to position [93, 0]
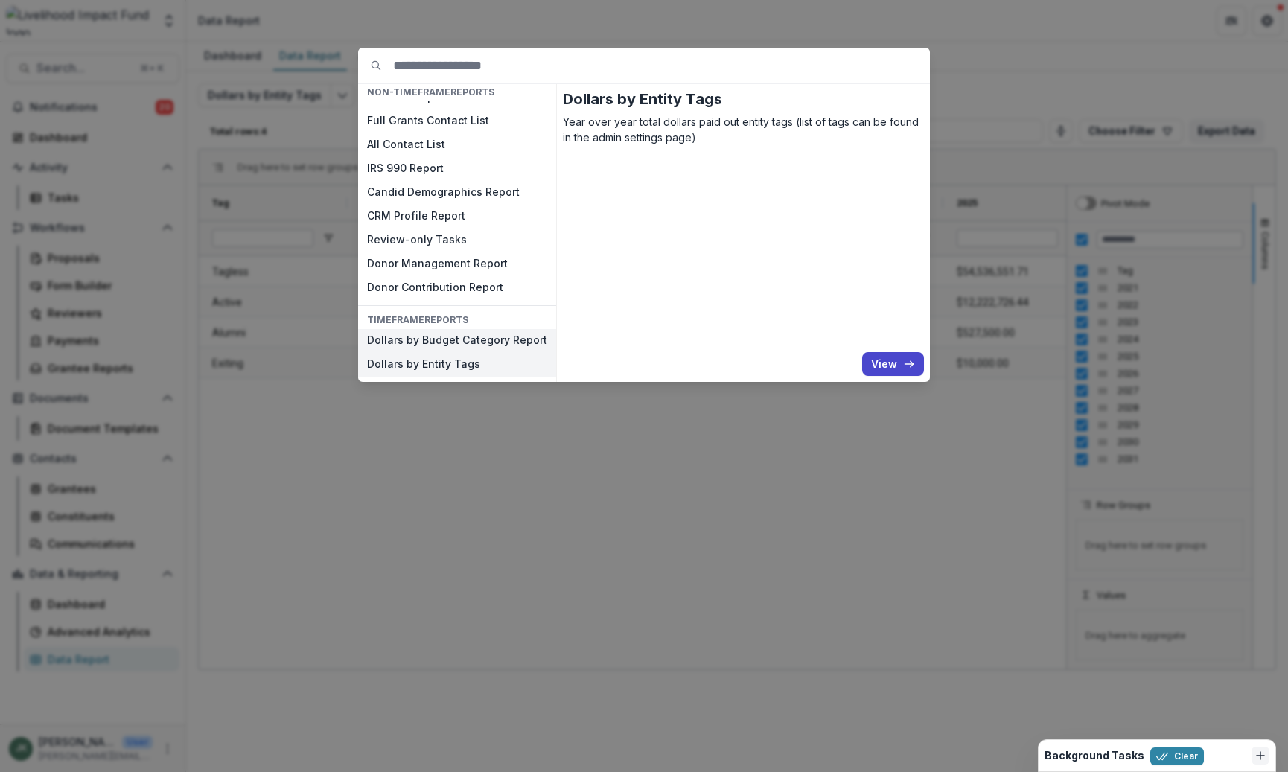
click at [442, 338] on button "Dollars by Budget Category Report" at bounding box center [457, 341] width 198 height 24
click at [899, 363] on button "View" at bounding box center [893, 364] width 62 height 24
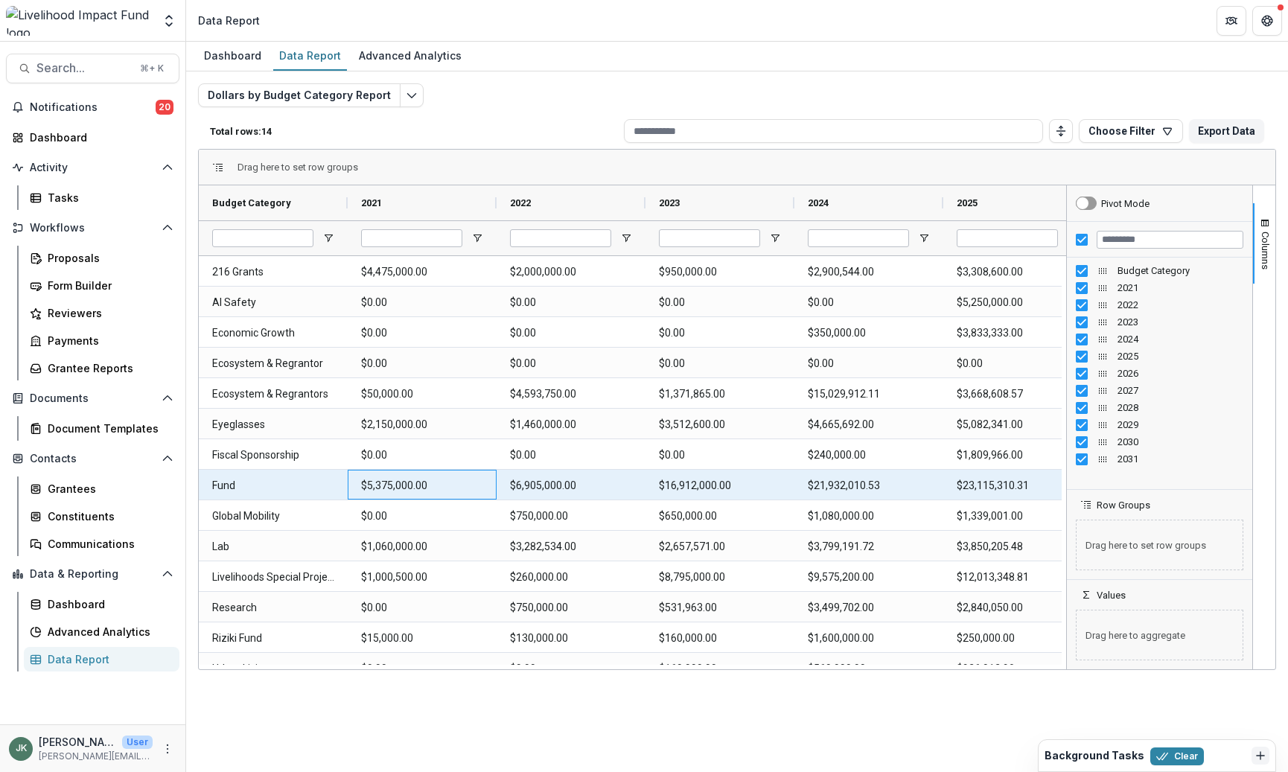
click at [380, 481] on 2021-716 "$5,375,000.00" at bounding box center [422, 486] width 122 height 31
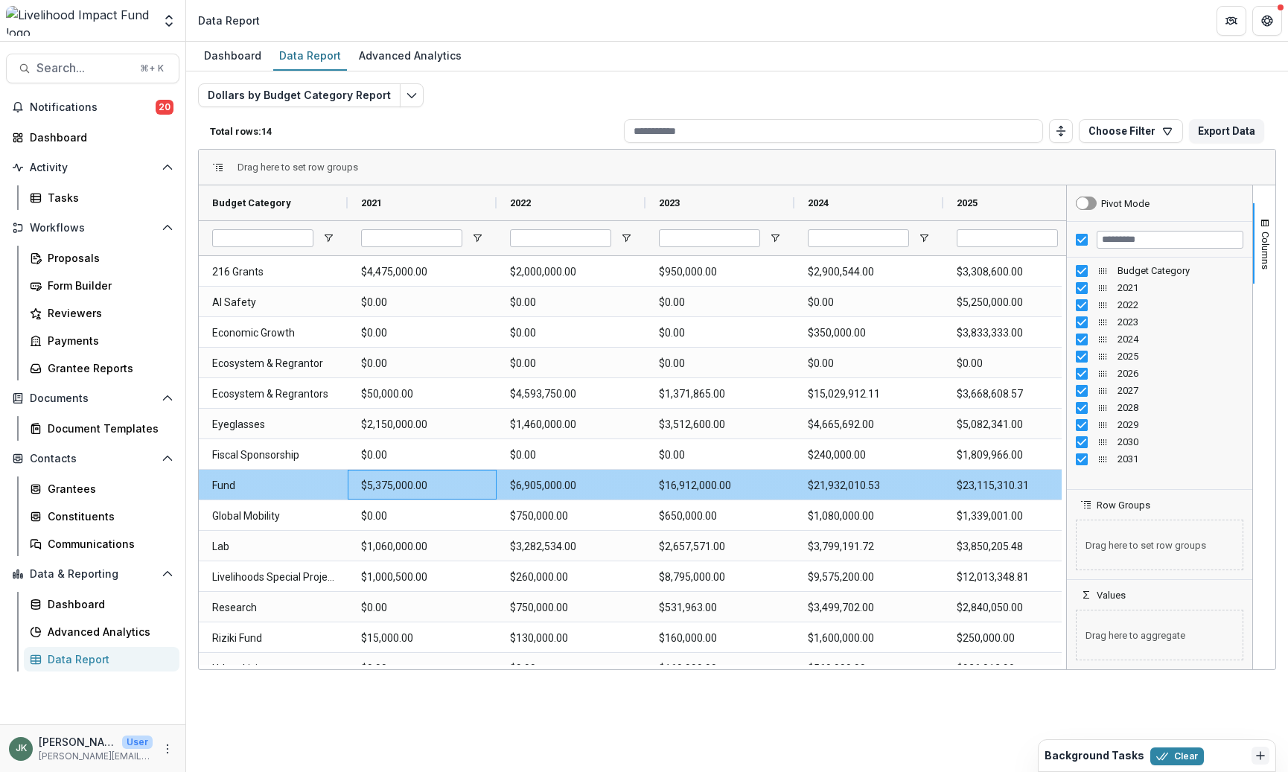
click at [215, 485] on Category-715 "Fund" at bounding box center [273, 486] width 122 height 31
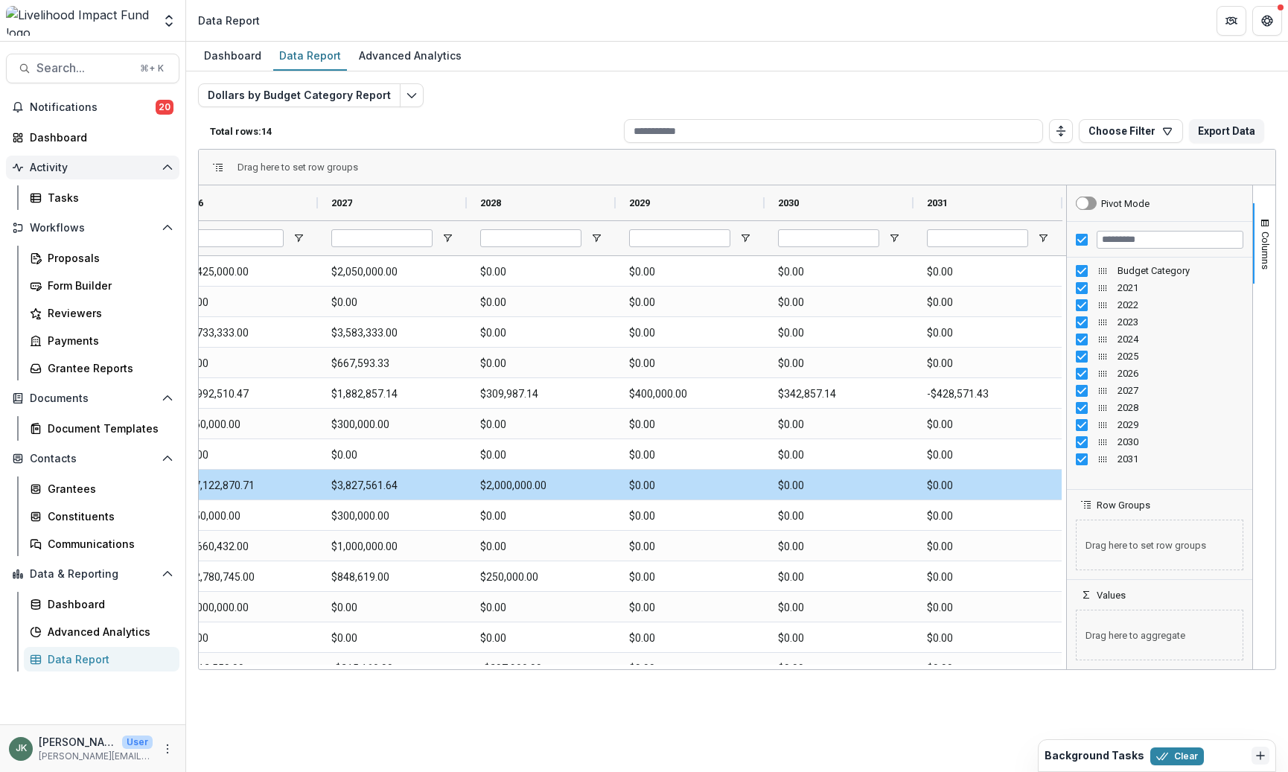
click at [92, 162] on span "Activity" at bounding box center [93, 168] width 126 height 13
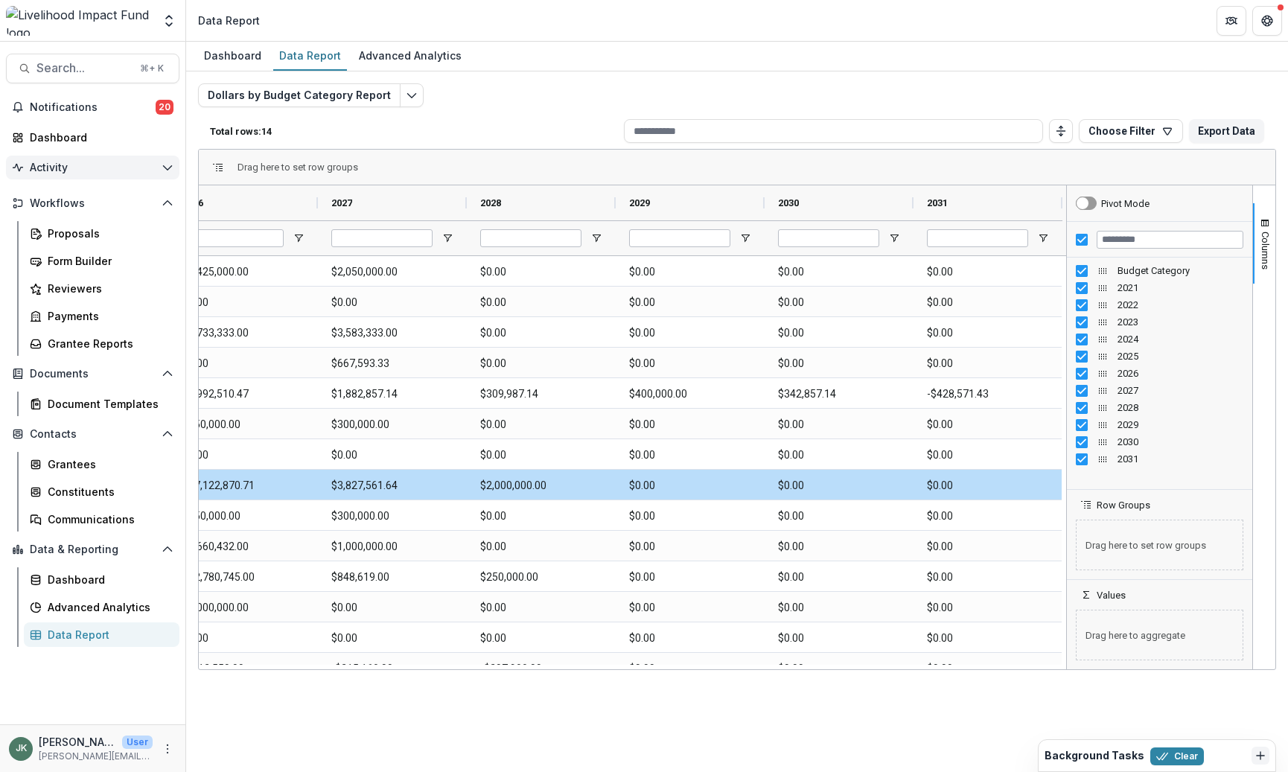
click at [92, 162] on span "Activity" at bounding box center [93, 168] width 126 height 13
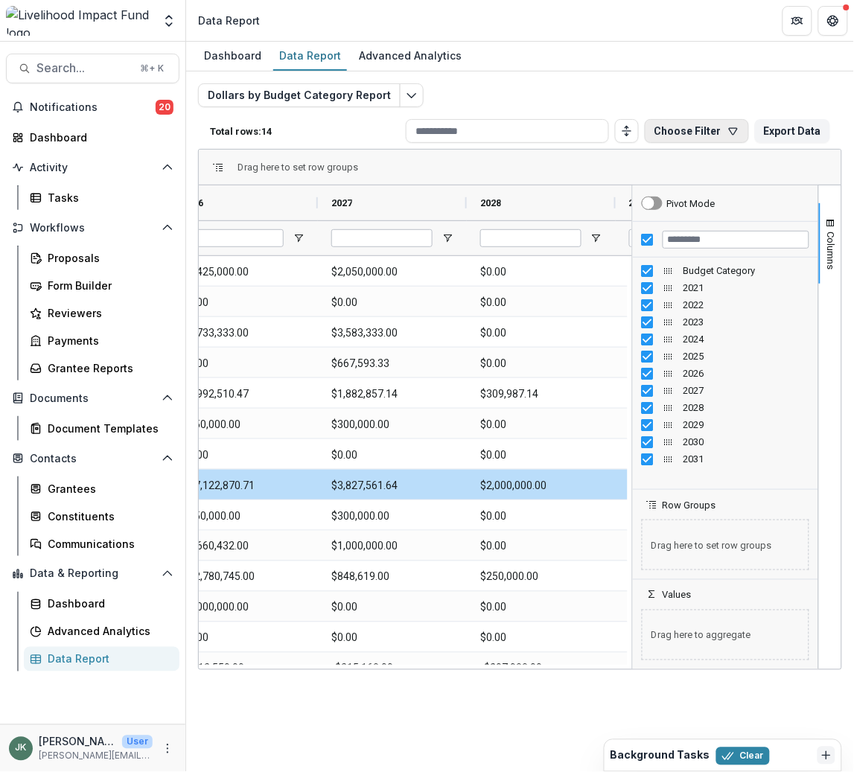
click at [704, 131] on button "Choose Filter" at bounding box center [697, 131] width 104 height 24
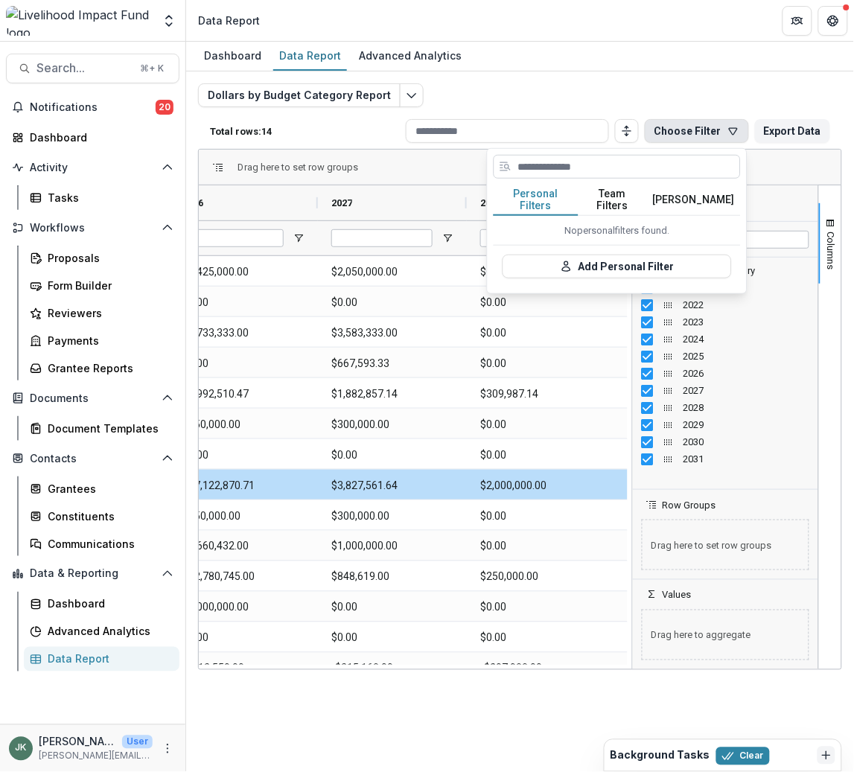
click at [520, 168] on input at bounding box center [617, 167] width 247 height 24
type input "*"
click at [538, 85] on div "Dollars by Budget Category Report Total rows: 14 Choose Filter Personal Filters…" at bounding box center [520, 358] width 644 height 551
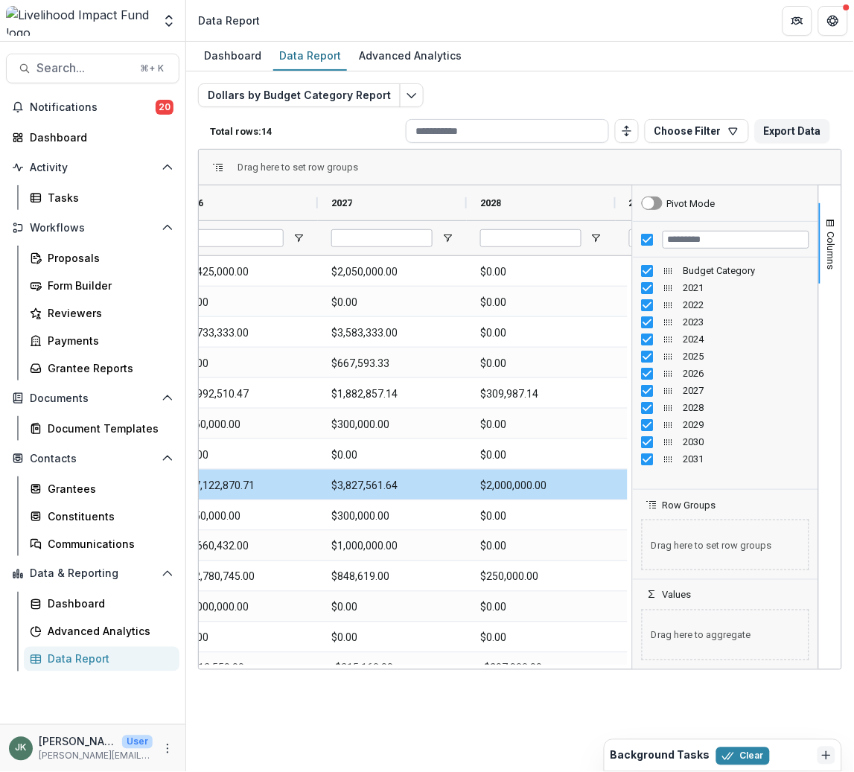
click at [497, 134] on input at bounding box center [507, 131] width 203 height 24
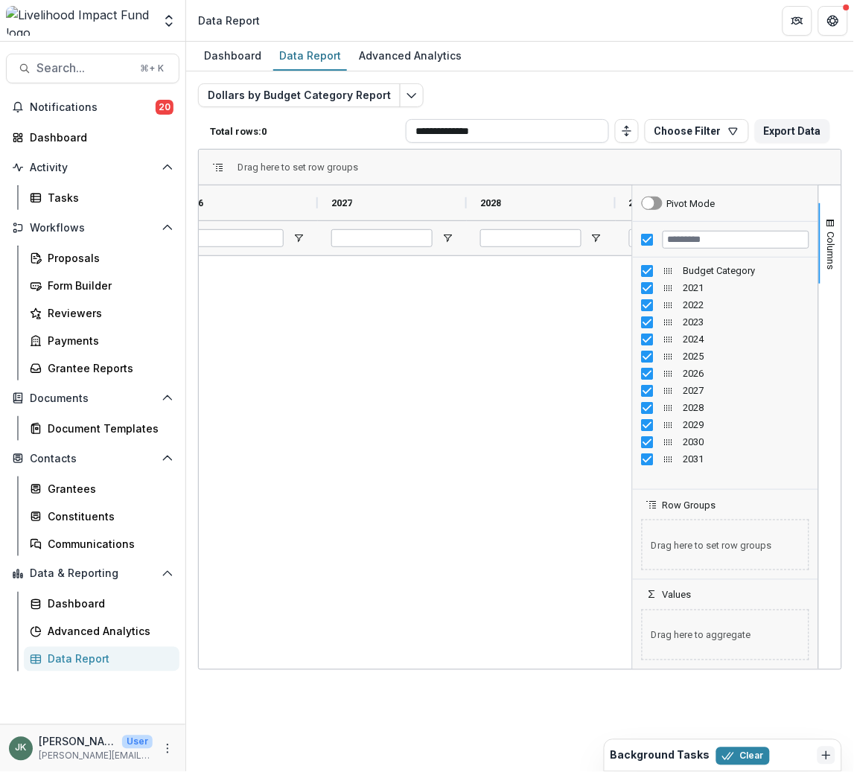
type input "**********"
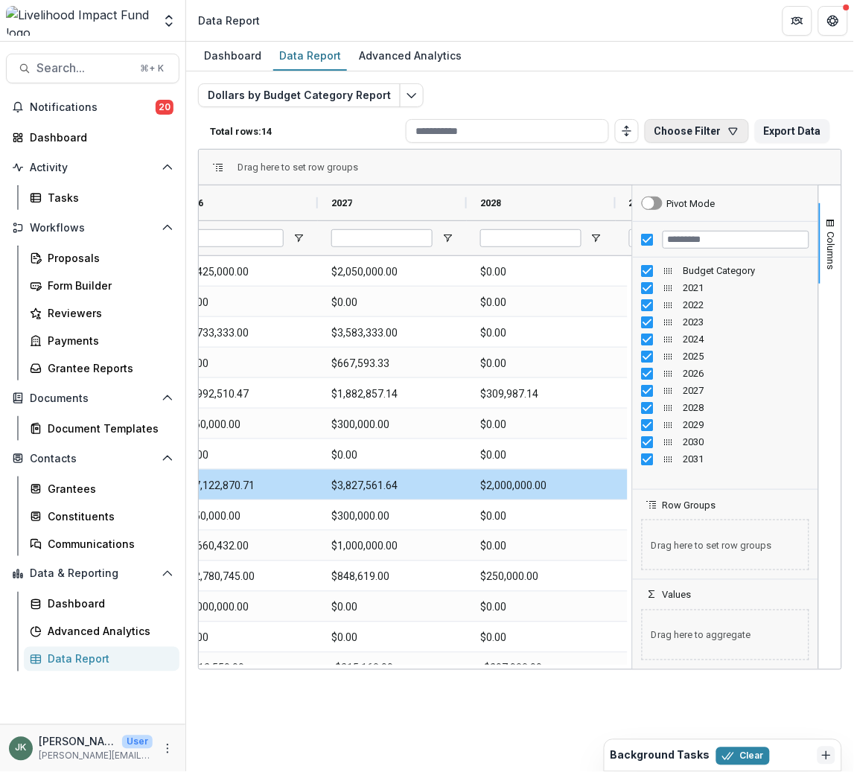
click at [708, 133] on button "Choose Filter" at bounding box center [697, 131] width 104 height 24
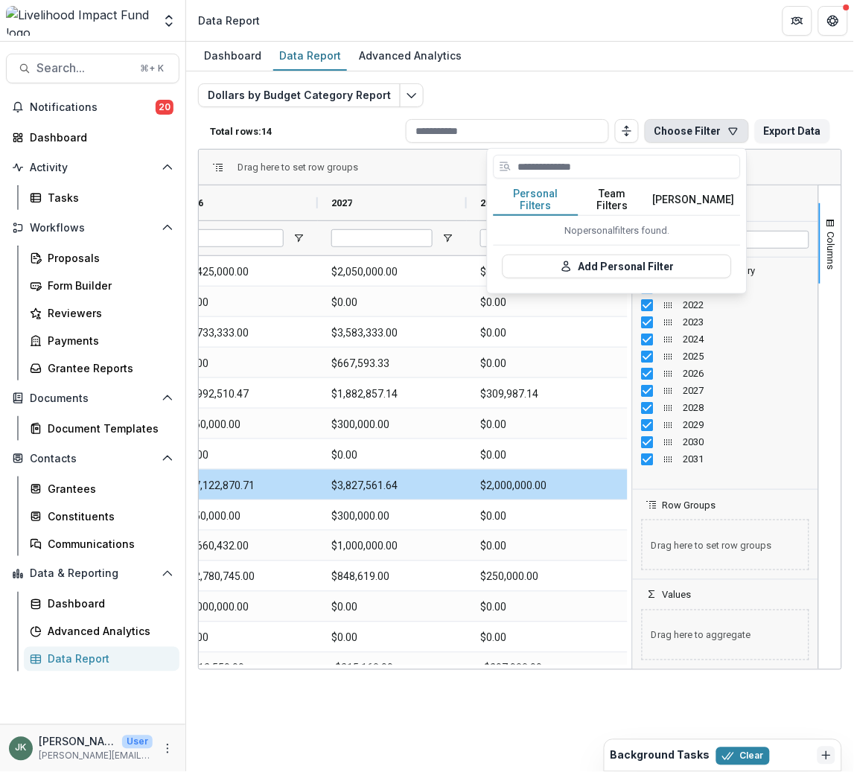
click at [851, 166] on div "Dollars by Budget Category Report Total rows: 14 Choose Filter Personal Filters…" at bounding box center [520, 352] width 668 height 563
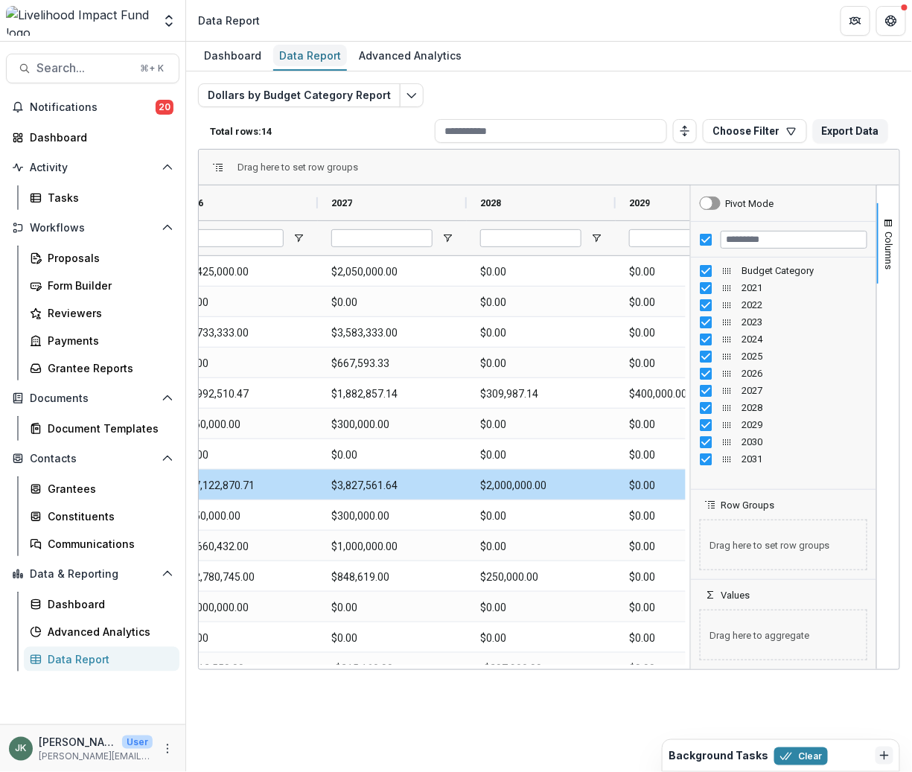
click at [304, 51] on div "Data Report" at bounding box center [310, 56] width 74 height 22
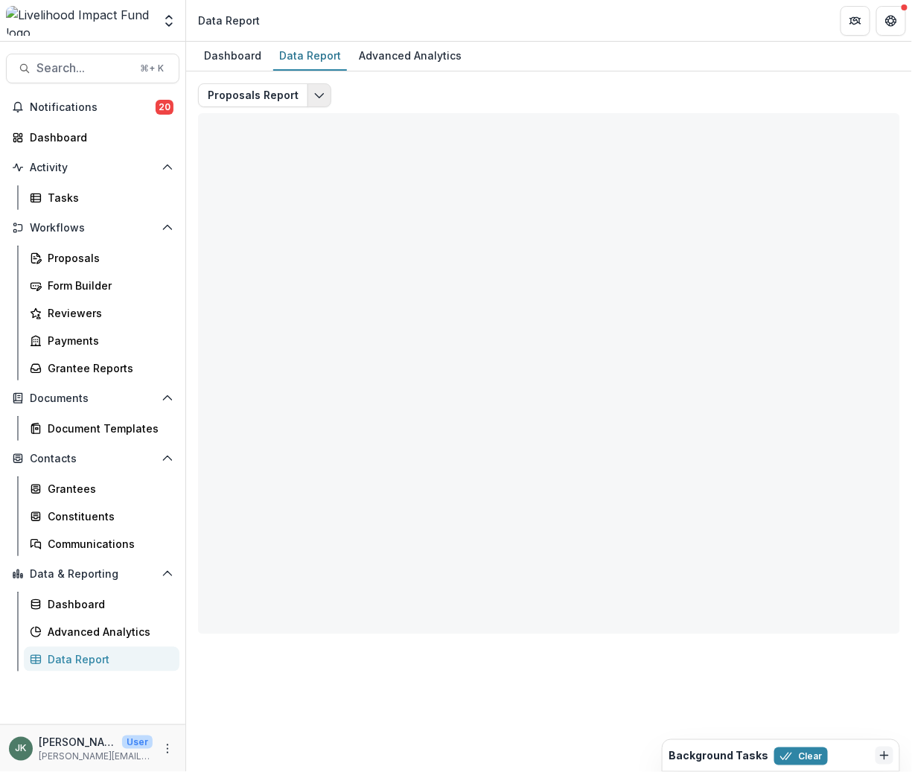
click at [316, 95] on icon "Edit selected report" at bounding box center [319, 95] width 12 height 12
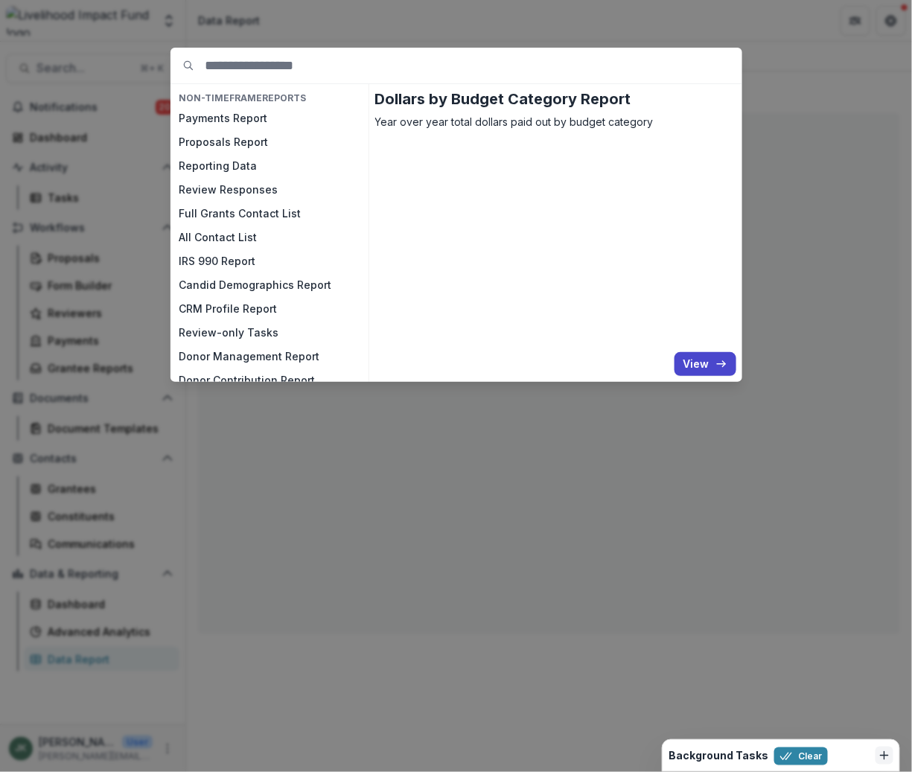
click at [197, 71] on div at bounding box center [456, 66] width 572 height 36
click at [698, 361] on button "View" at bounding box center [706, 364] width 62 height 24
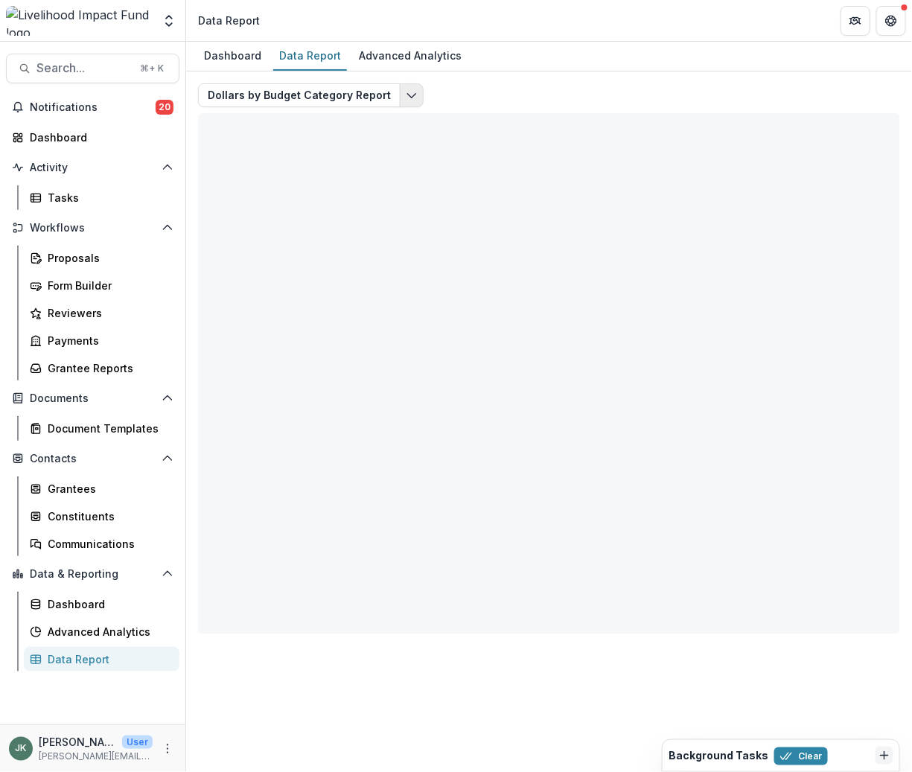
click at [400, 94] on button "Edit selected report" at bounding box center [412, 95] width 24 height 24
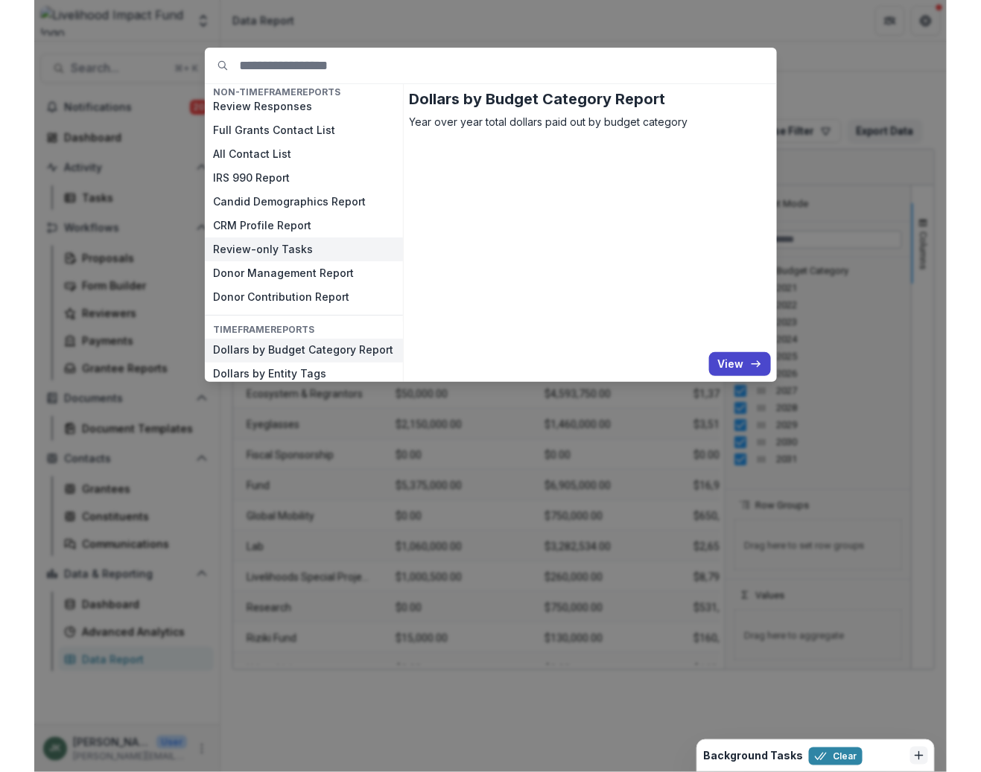
scroll to position [93, 0]
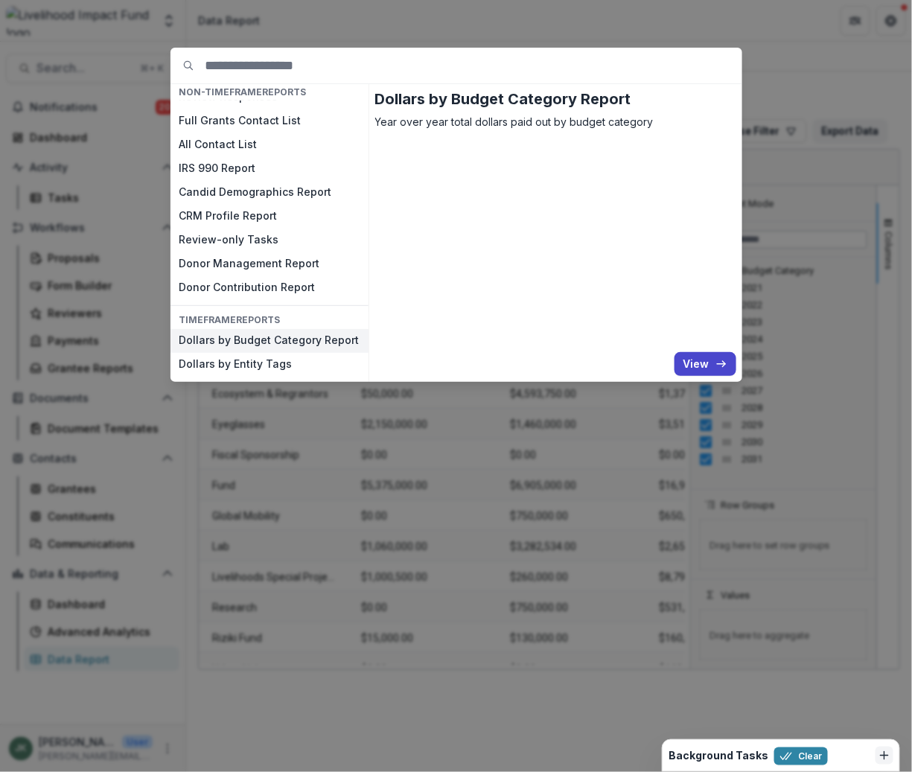
click at [305, 341] on button "Dollars by Budget Category Report" at bounding box center [269, 341] width 198 height 24
click at [733, 362] on button "View" at bounding box center [706, 364] width 62 height 24
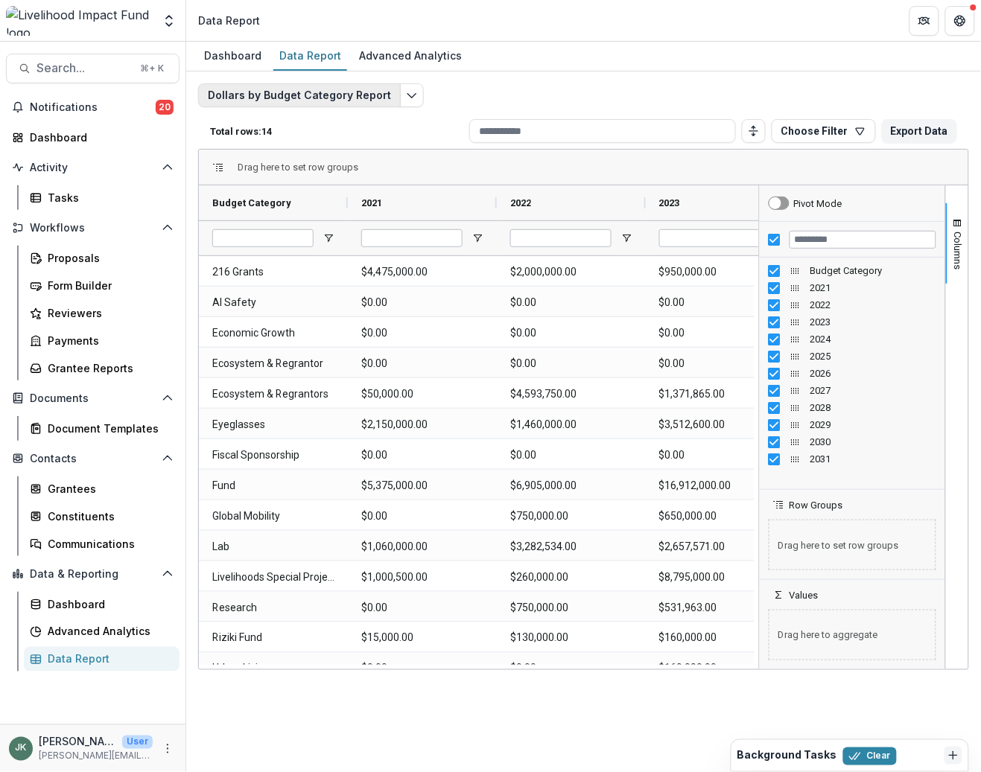
click at [357, 89] on button "Dollars by Budget Category Report" at bounding box center [299, 95] width 203 height 24
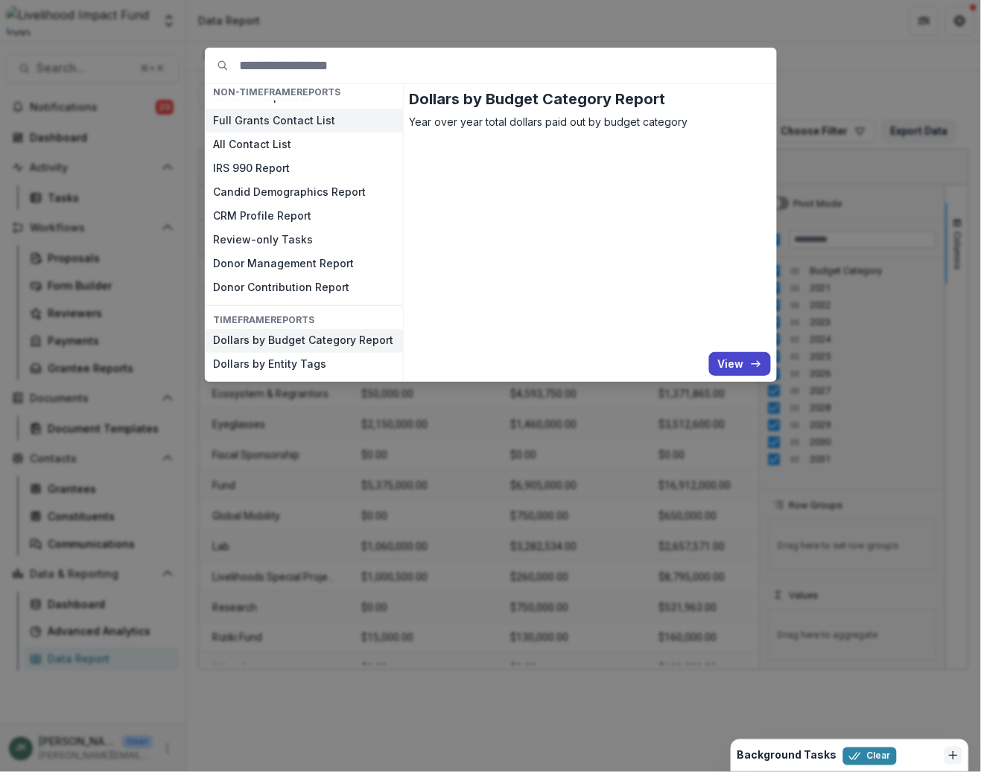
scroll to position [0, 0]
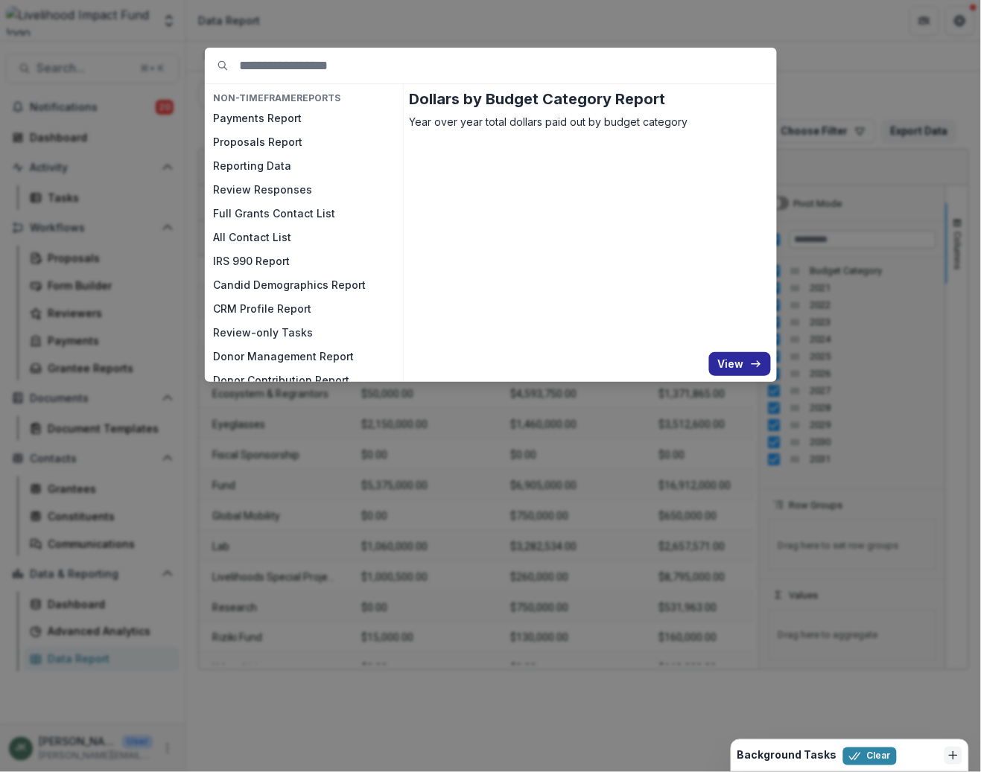
click at [725, 356] on button "View" at bounding box center [740, 364] width 62 height 24
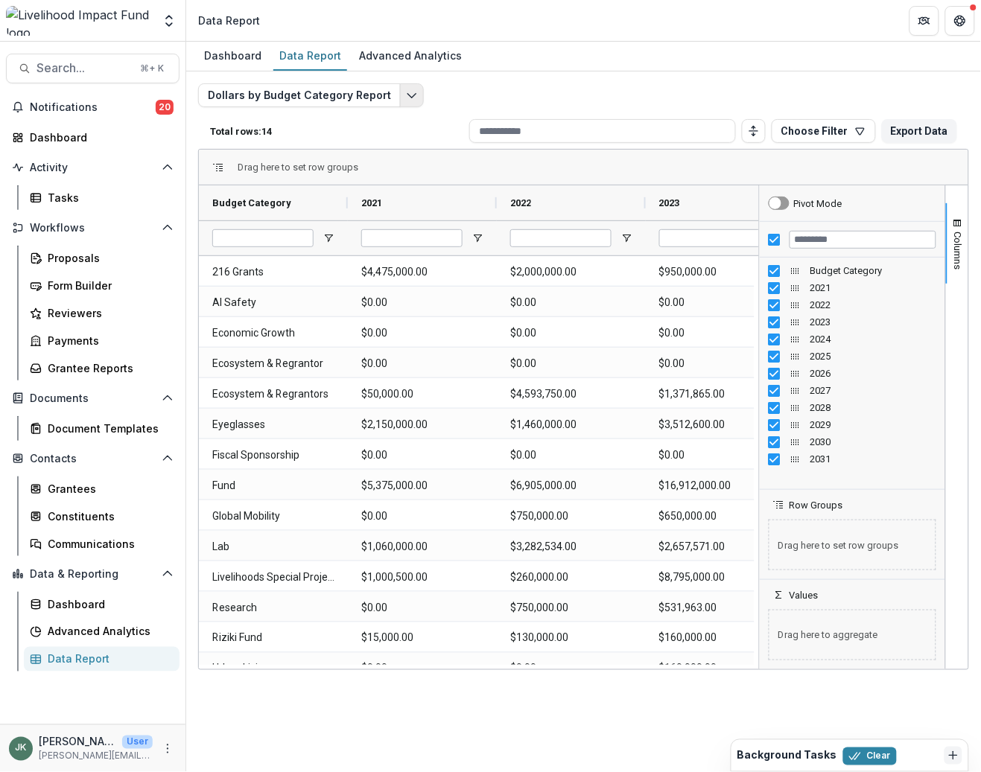
click at [407, 94] on polyline "Edit selected report" at bounding box center [411, 96] width 8 height 4
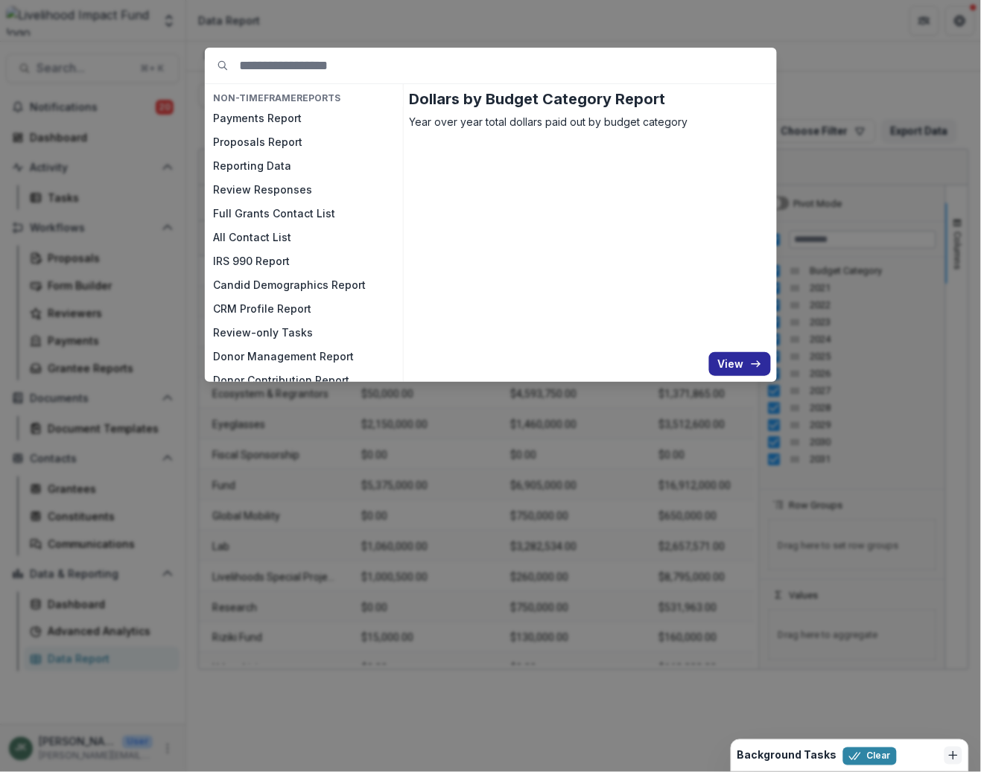
drag, startPoint x: 741, startPoint y: 357, endPoint x: 719, endPoint y: 354, distance: 21.8
click at [740, 357] on button "View" at bounding box center [740, 364] width 62 height 24
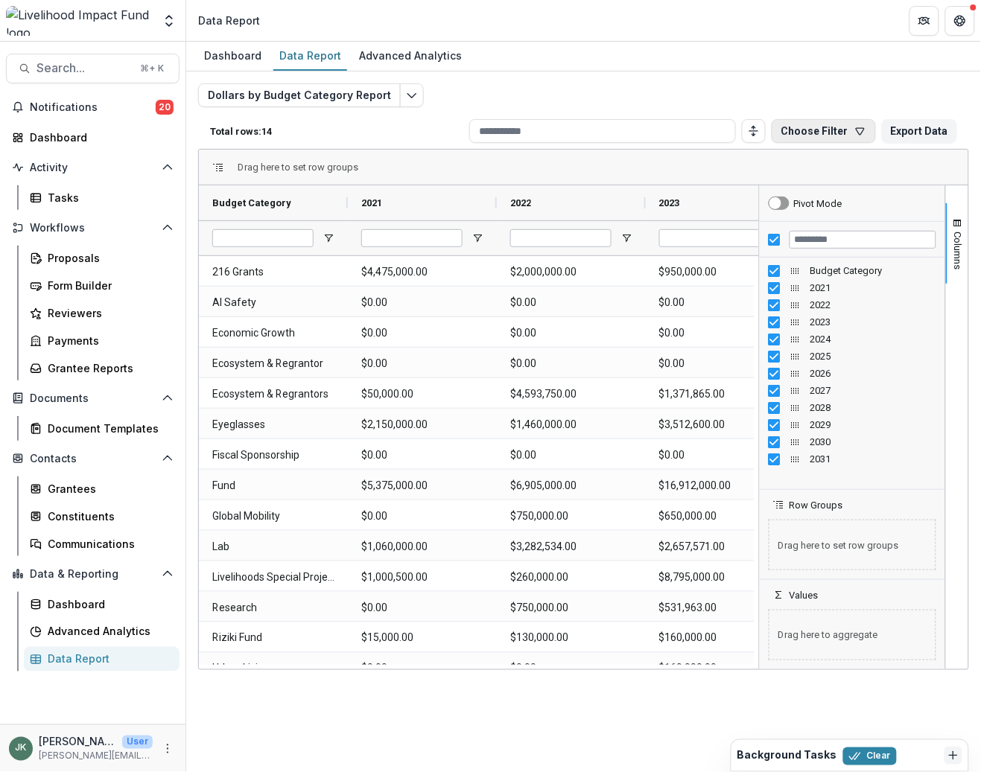
click at [850, 137] on button "Choose Filter" at bounding box center [823, 131] width 104 height 24
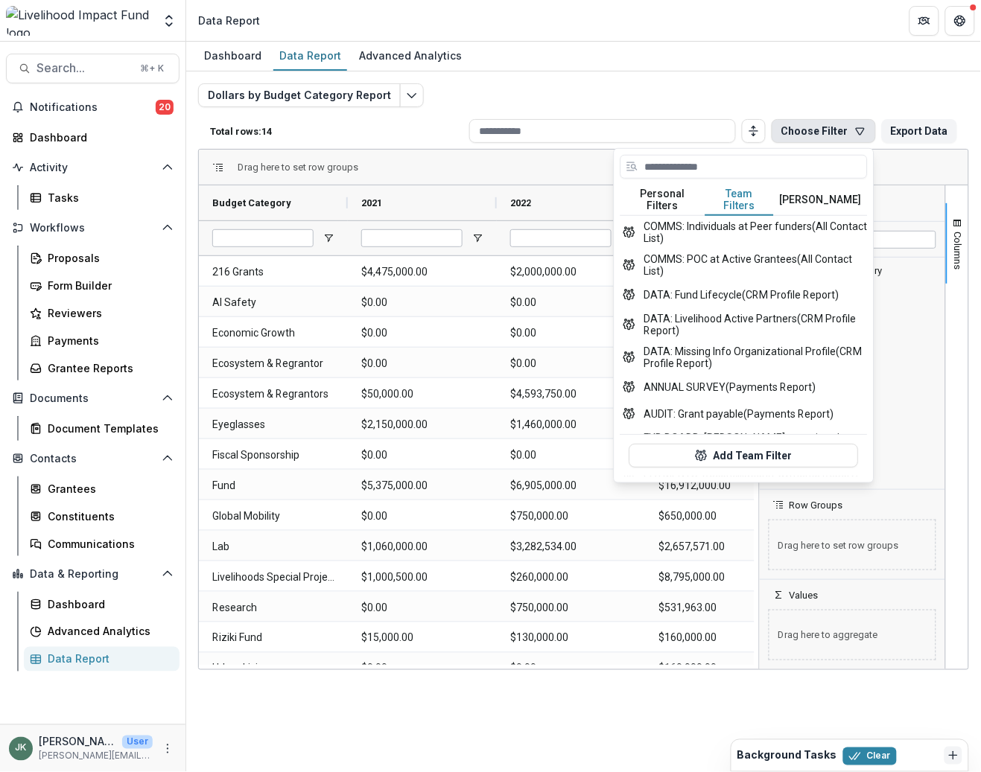
click at [740, 194] on button "Team Filters" at bounding box center [739, 200] width 68 height 31
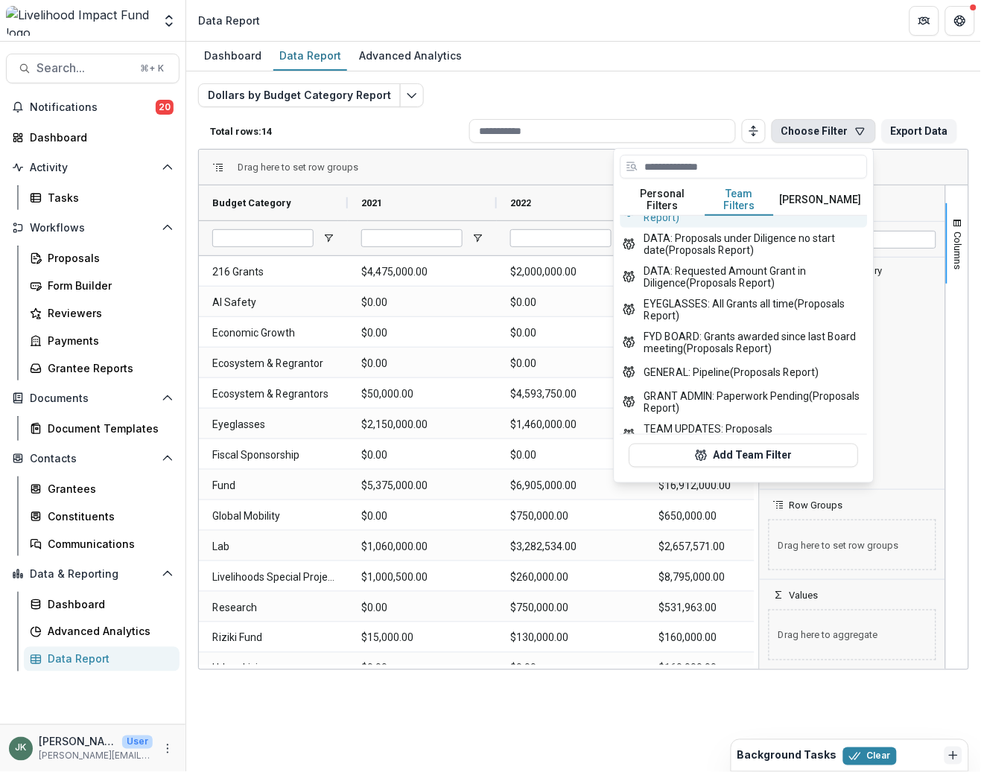
scroll to position [447, 0]
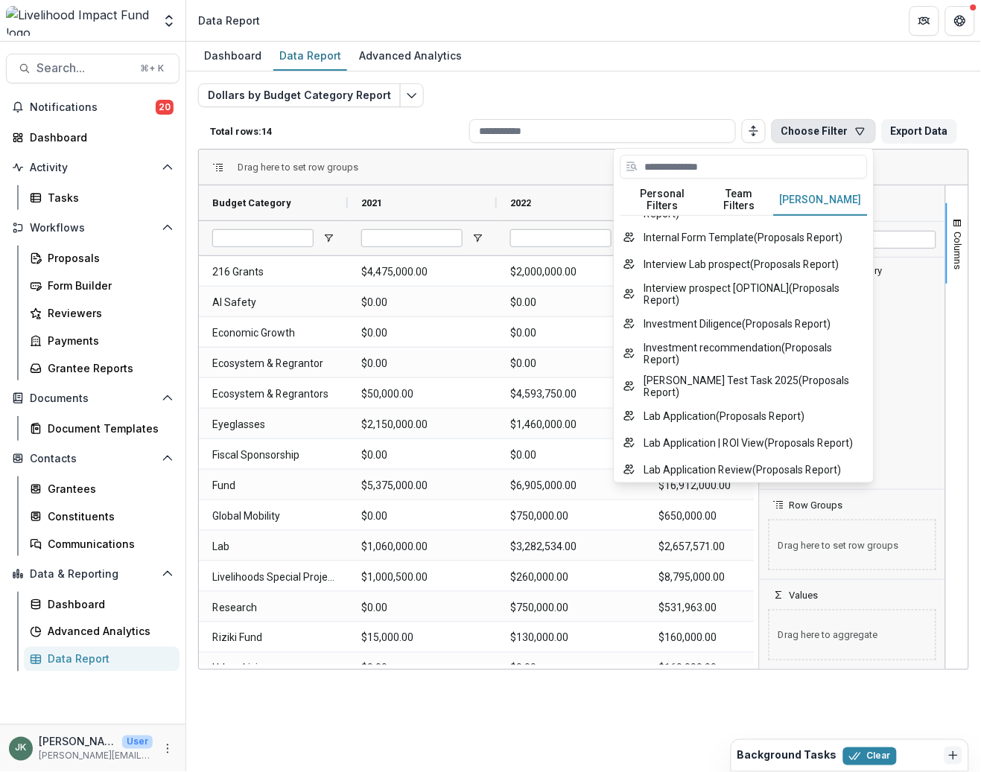
click at [822, 194] on button "[PERSON_NAME]" at bounding box center [821, 200] width 94 height 31
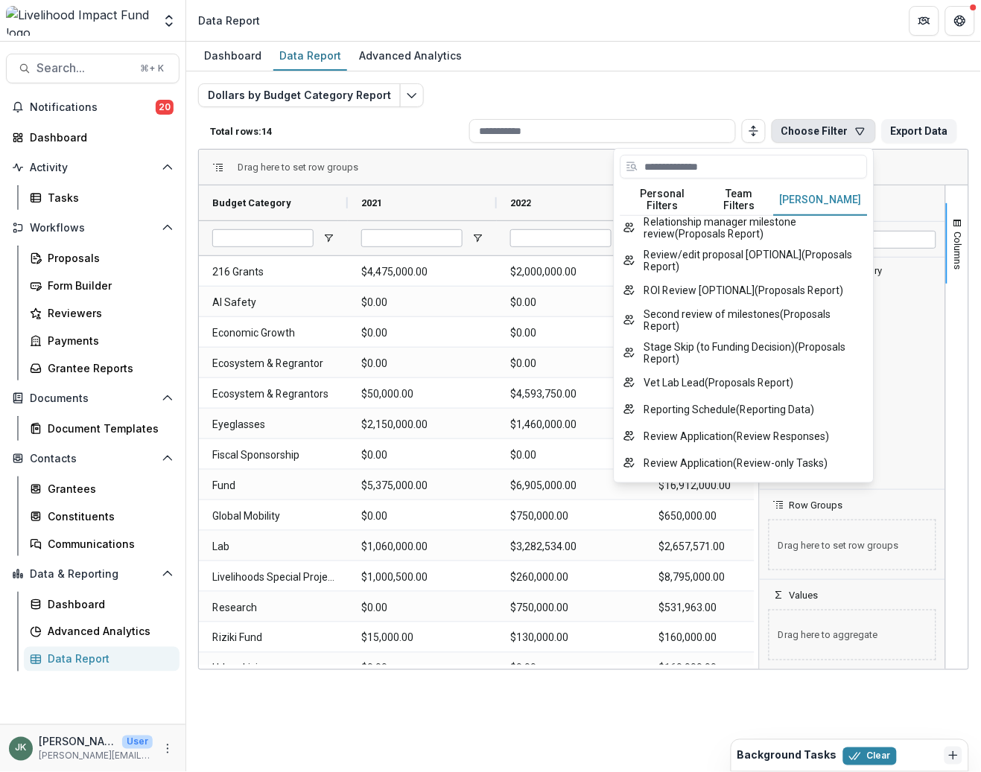
scroll to position [1163, 0]
click at [668, 190] on button "Personal Filters" at bounding box center [662, 200] width 85 height 31
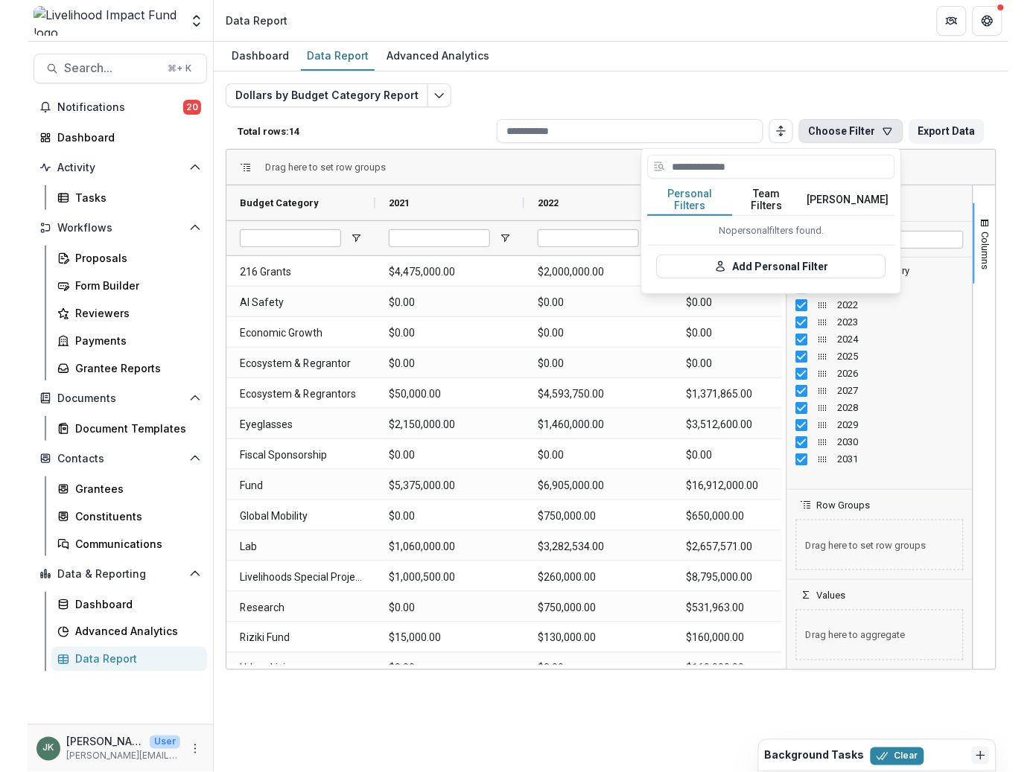
scroll to position [0, 0]
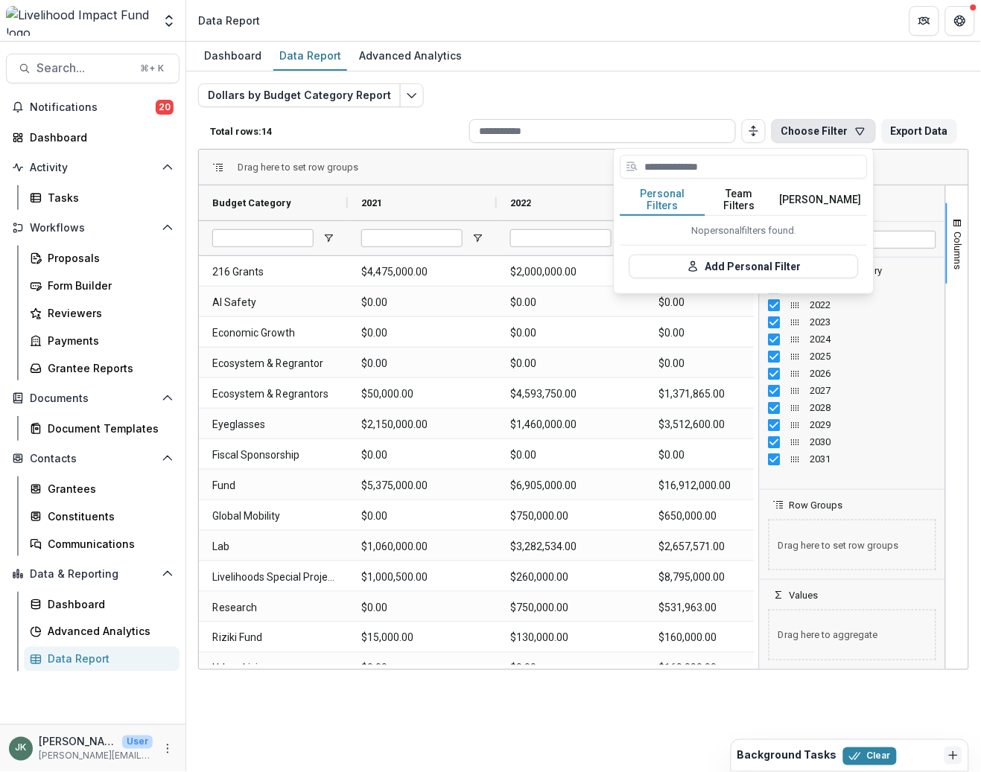
click at [598, 121] on input at bounding box center [602, 131] width 267 height 24
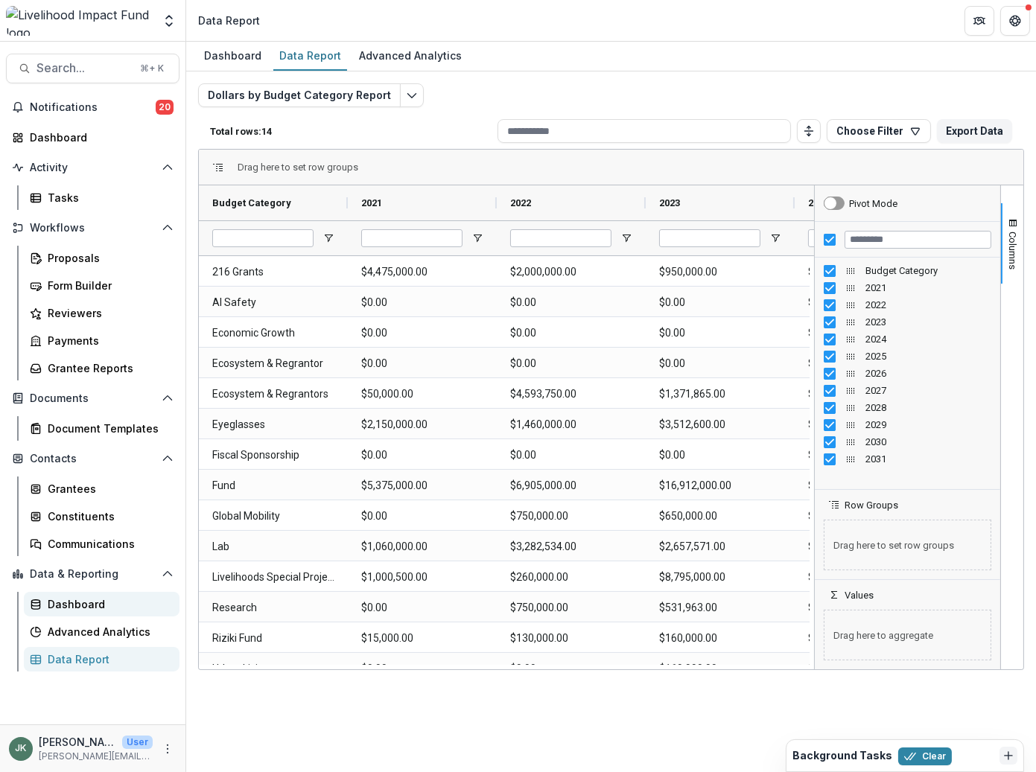
click at [103, 599] on div "Dashboard" at bounding box center [108, 604] width 120 height 16
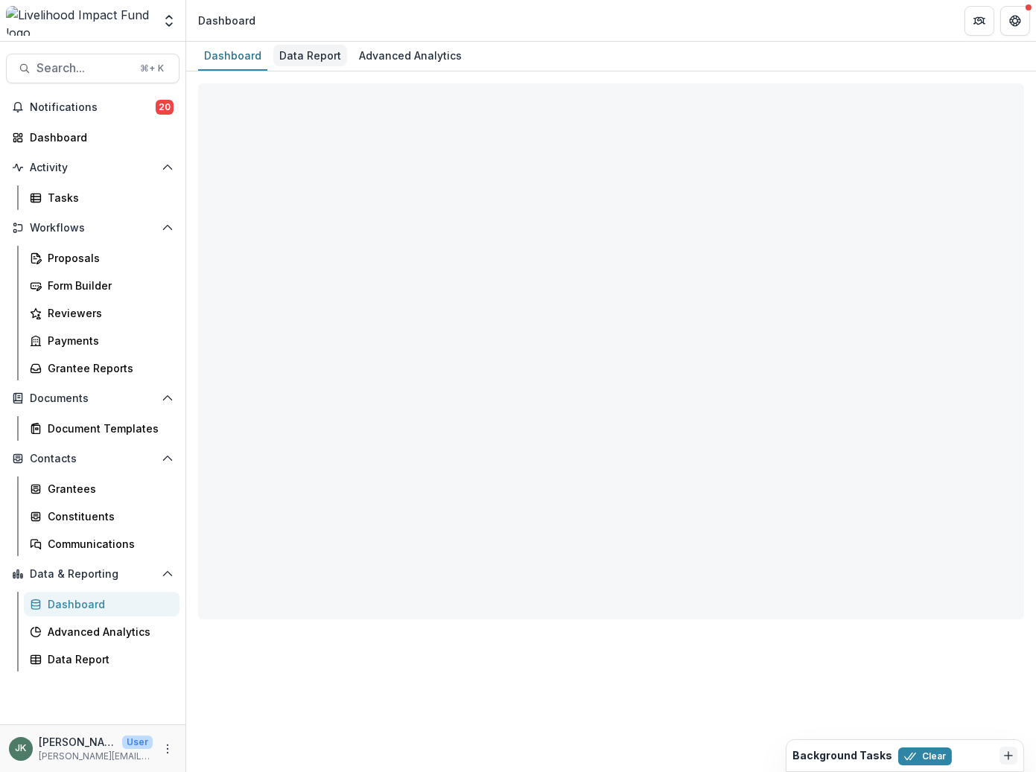
click at [316, 48] on div "Data Report" at bounding box center [310, 56] width 74 height 22
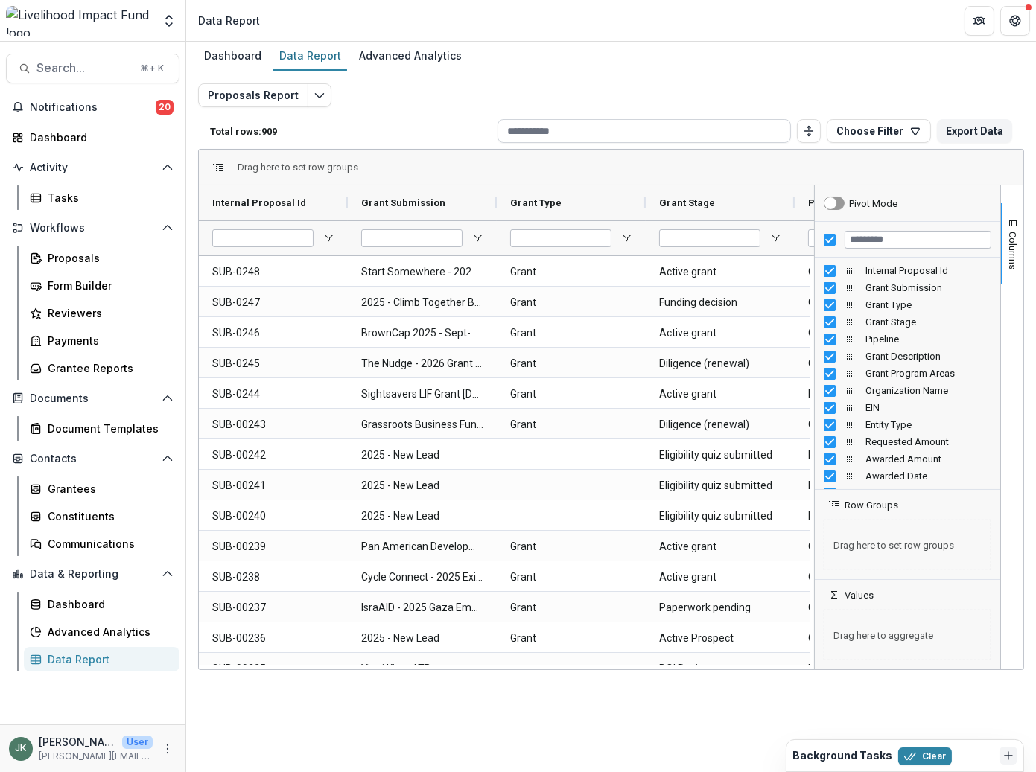
click at [652, 134] on input at bounding box center [643, 131] width 293 height 24
click at [896, 130] on button "Choose Filter" at bounding box center [878, 131] width 104 height 24
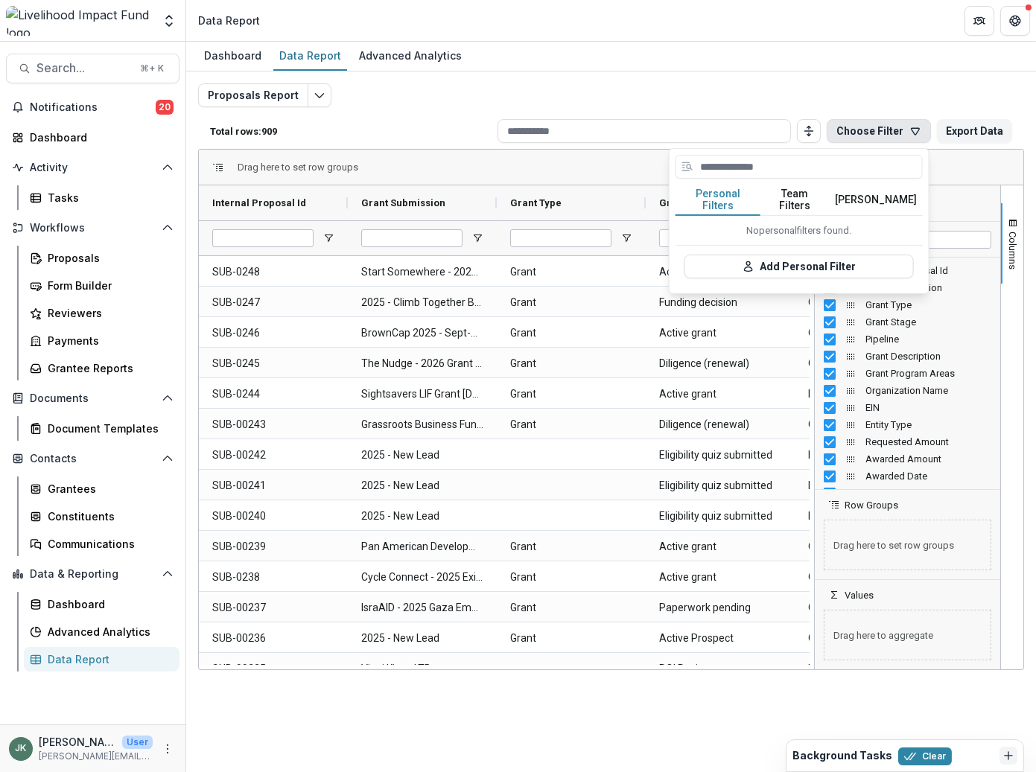
click at [785, 197] on button "Team Filters" at bounding box center [794, 200] width 68 height 31
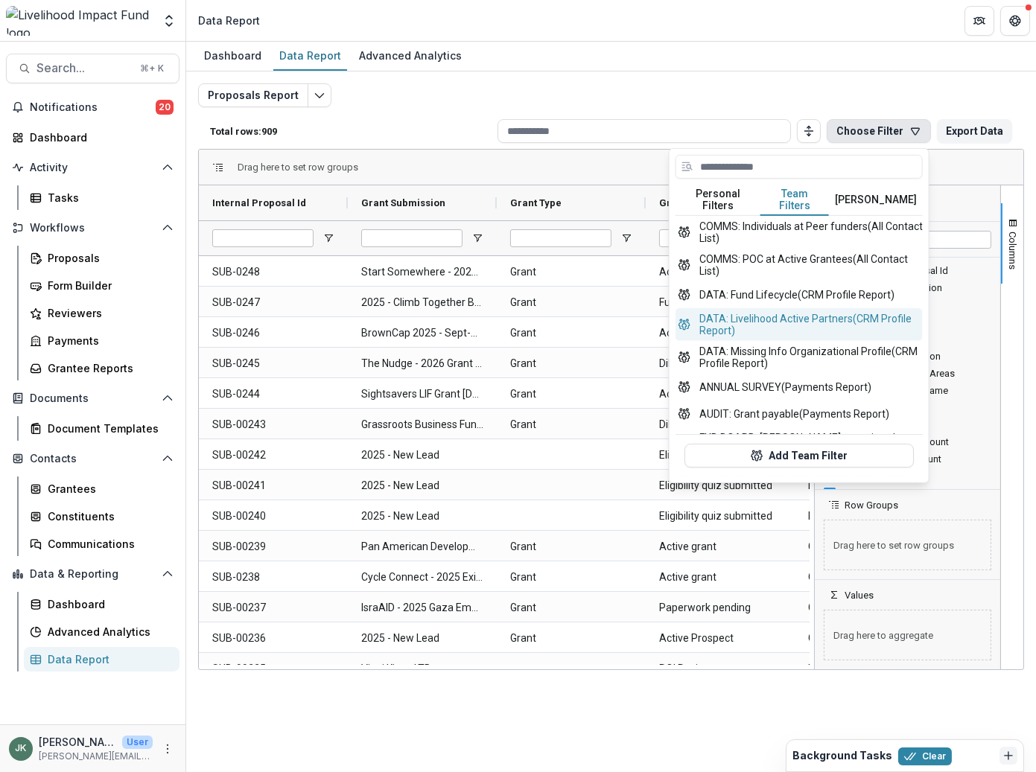
click at [842, 310] on button "DATA: Livelihood Active Partners (CRM Profile Report)" at bounding box center [798, 324] width 247 height 33
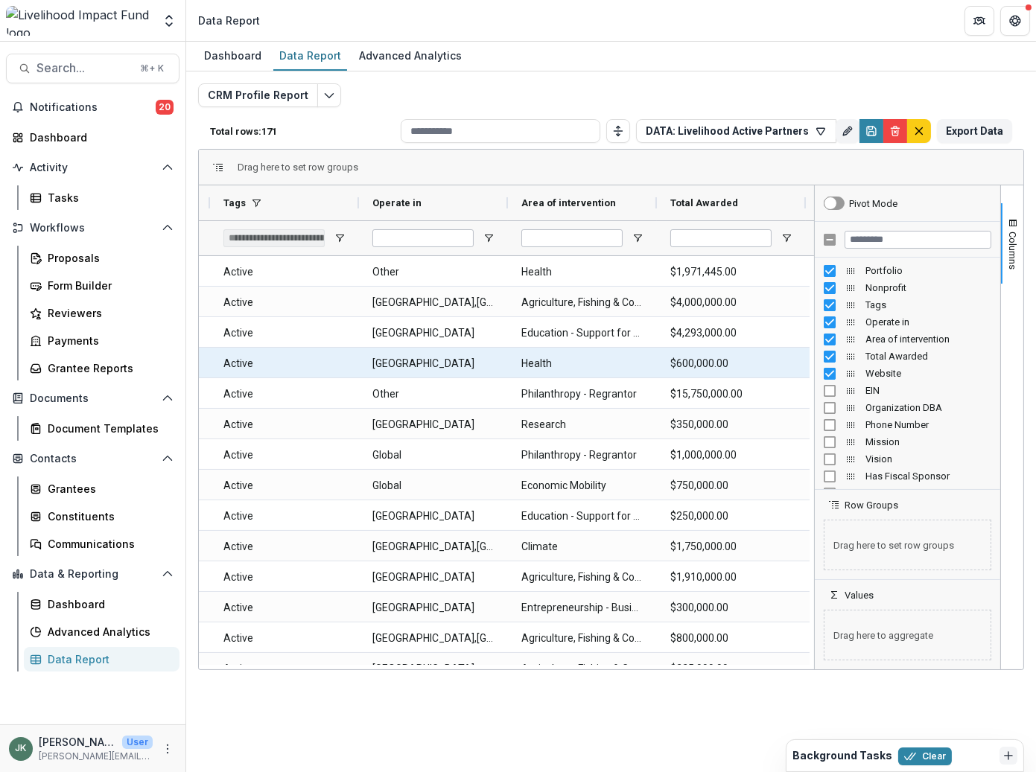
scroll to position [0, 314]
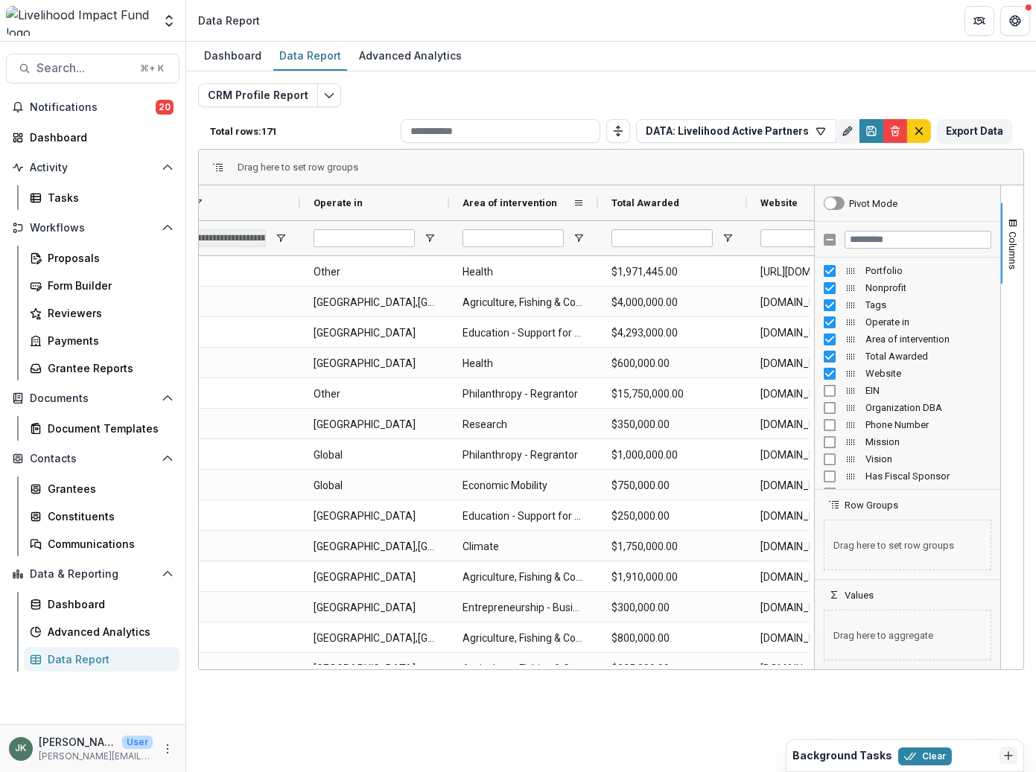
click at [506, 201] on span "Area of intervention" at bounding box center [509, 202] width 95 height 11
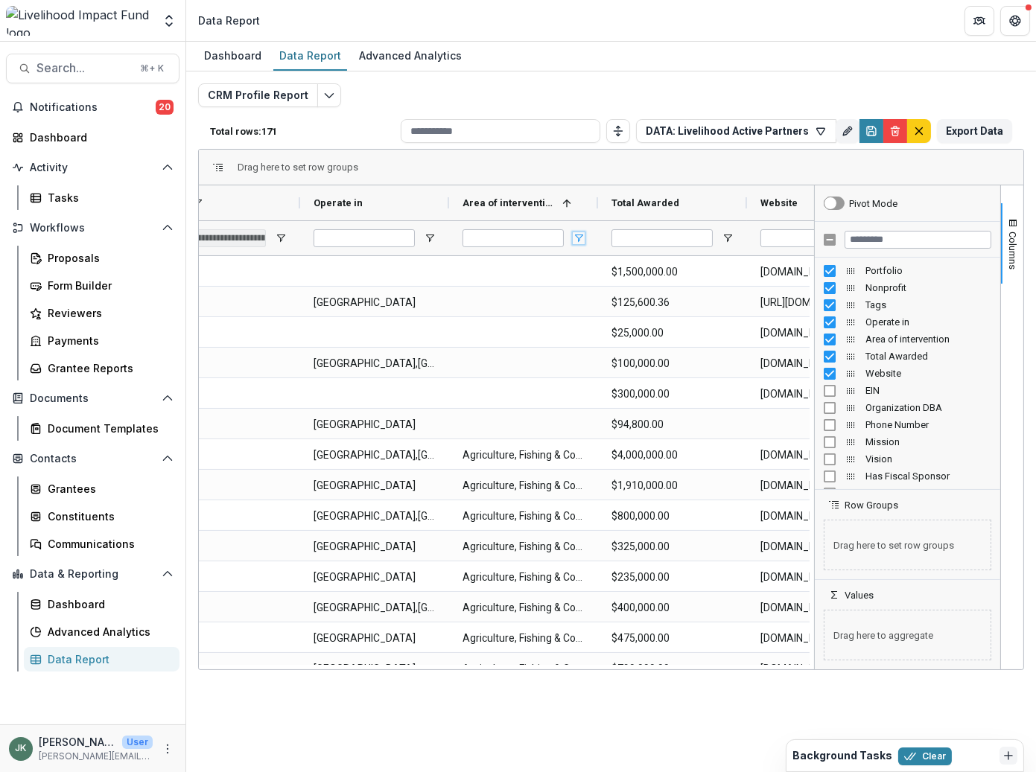
click at [581, 238] on span "Open Filter Menu" at bounding box center [579, 238] width 12 height 12
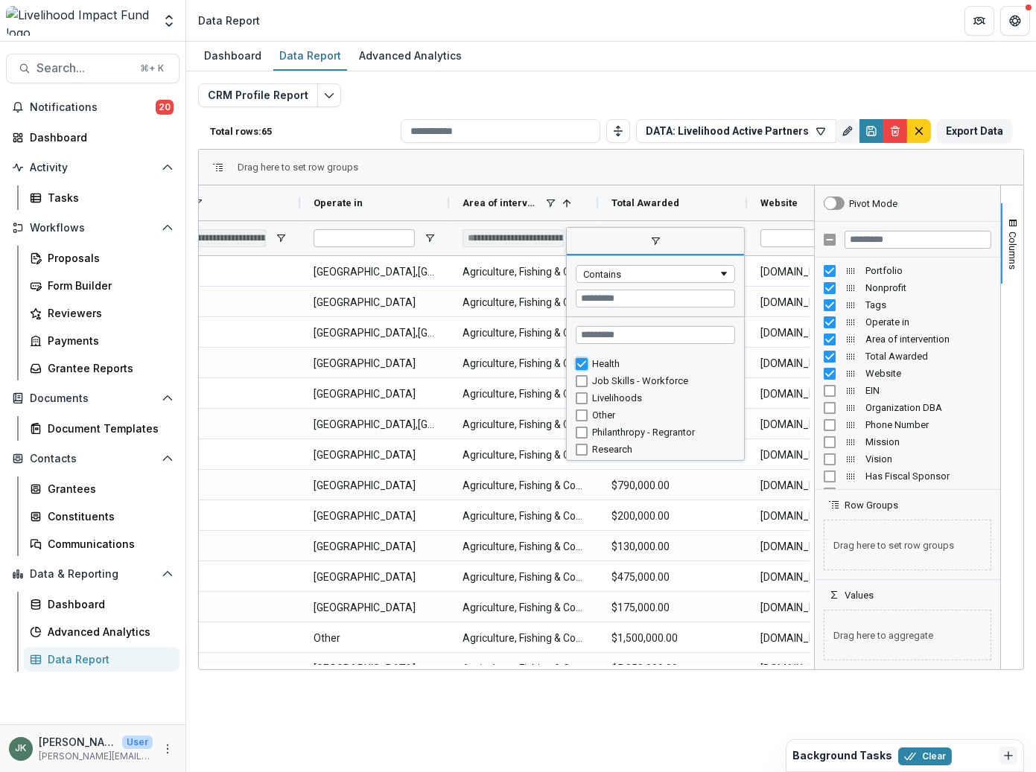
type input "**********"
click at [784, 149] on div "Drag here to set row groups Drag here to set column labels Nonprofit Tags Opera…" at bounding box center [611, 409] width 826 height 521
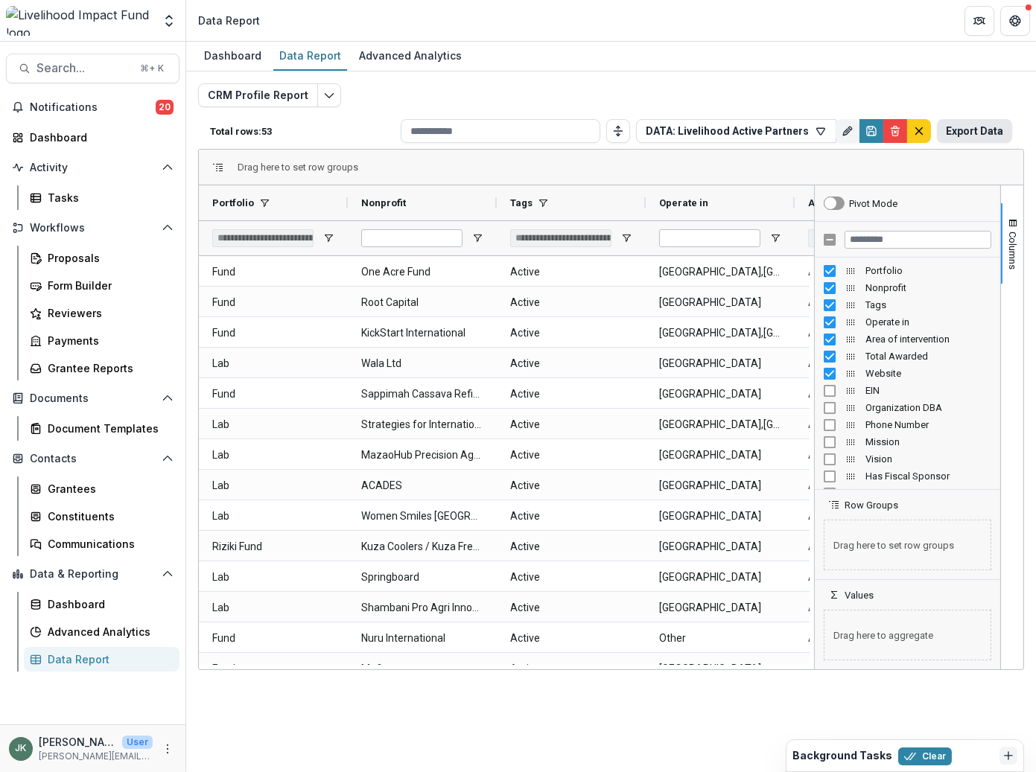
click at [954, 127] on button "Export Data" at bounding box center [974, 131] width 75 height 24
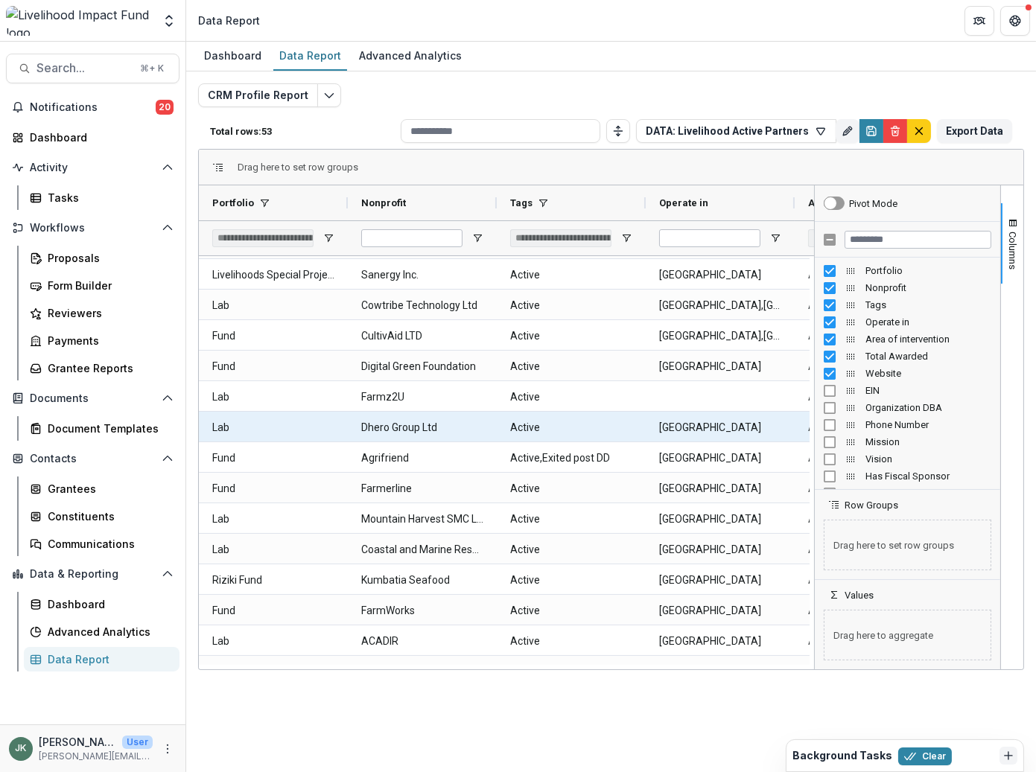
scroll to position [563, 0]
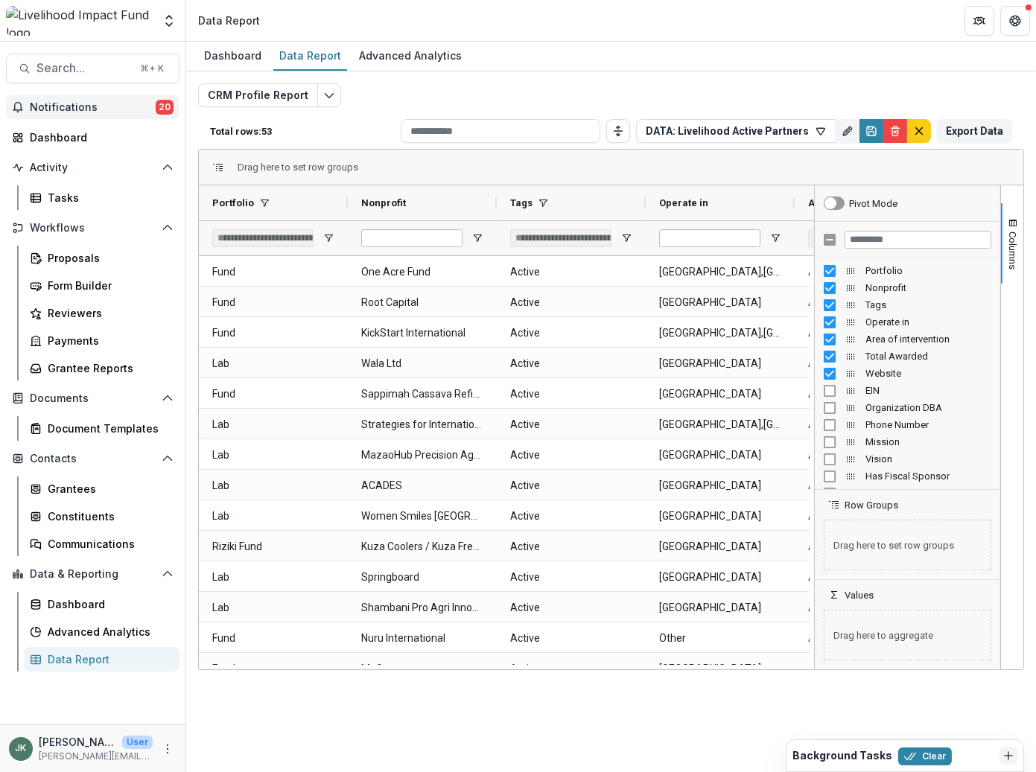
click at [67, 103] on span "Notifications" at bounding box center [93, 107] width 126 height 13
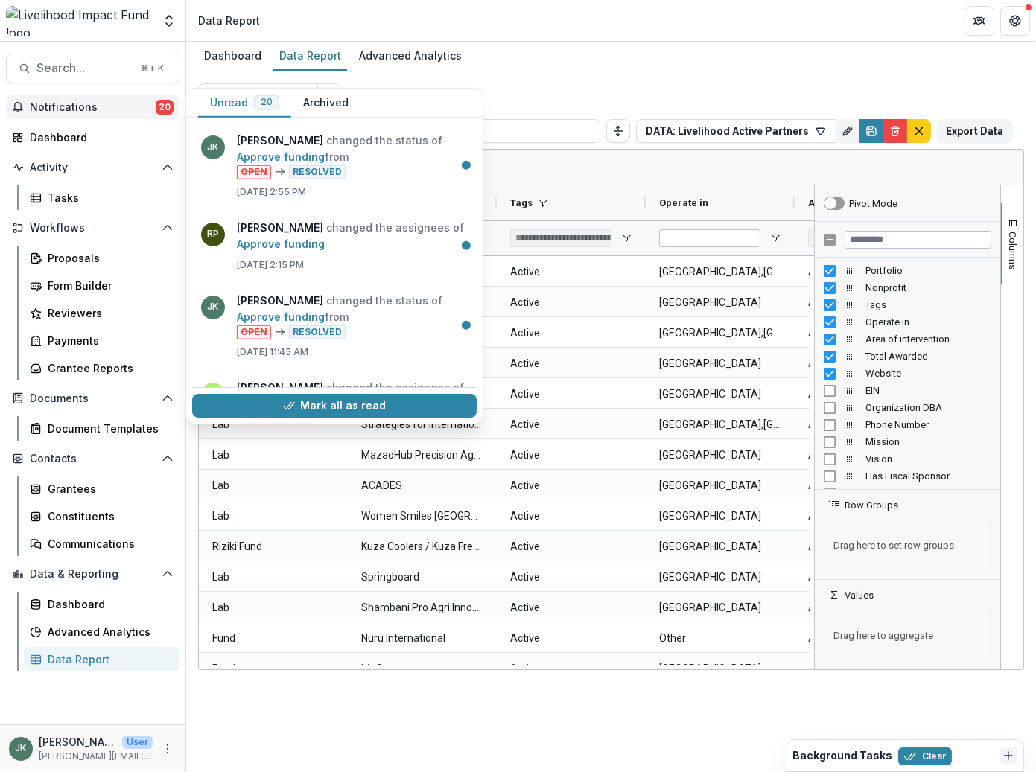
click at [73, 103] on span "Notifications" at bounding box center [93, 107] width 126 height 13
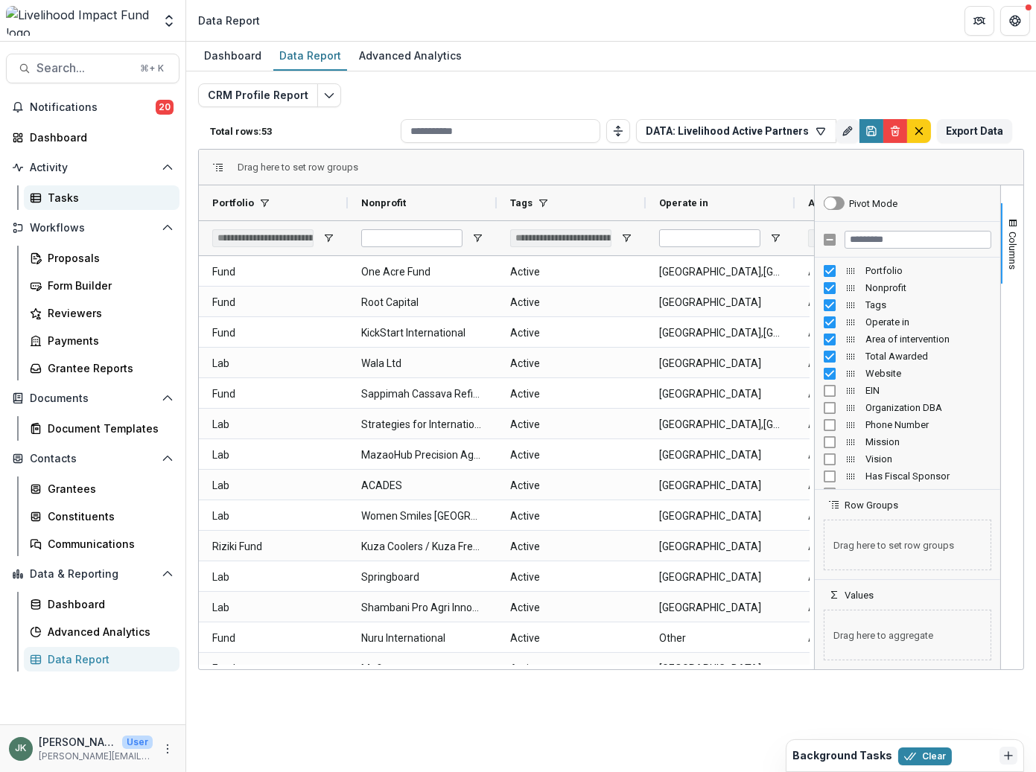
click at [56, 191] on div "Tasks" at bounding box center [108, 198] width 120 height 16
